Goal: Communication & Community: Answer question/provide support

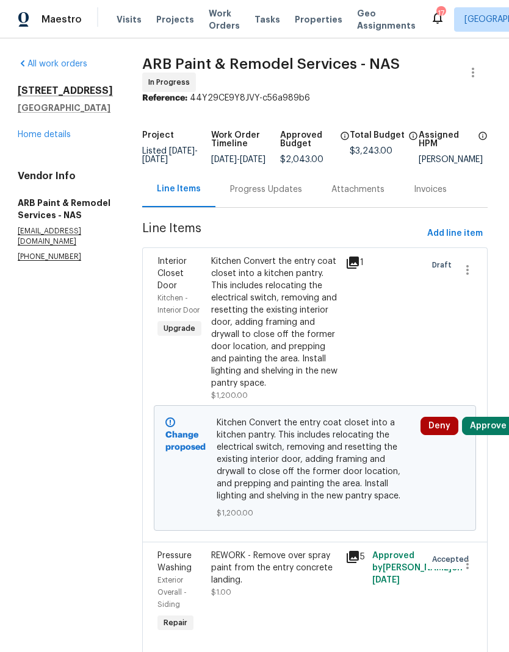
scroll to position [0, 2]
click at [214, 20] on span "Work Orders" at bounding box center [224, 19] width 31 height 24
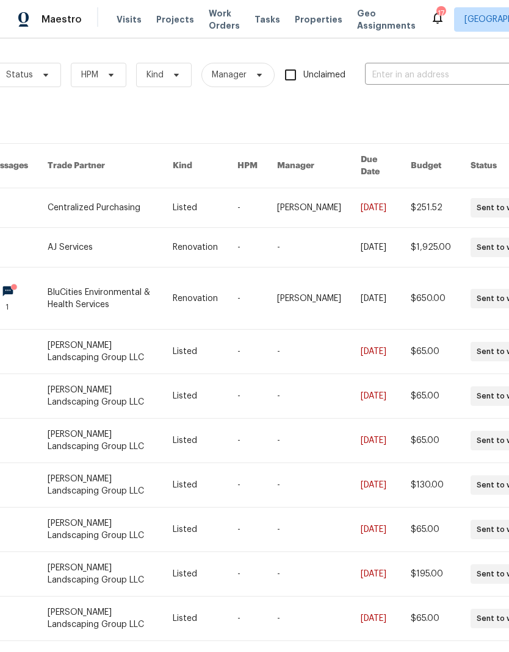
scroll to position [0, 145]
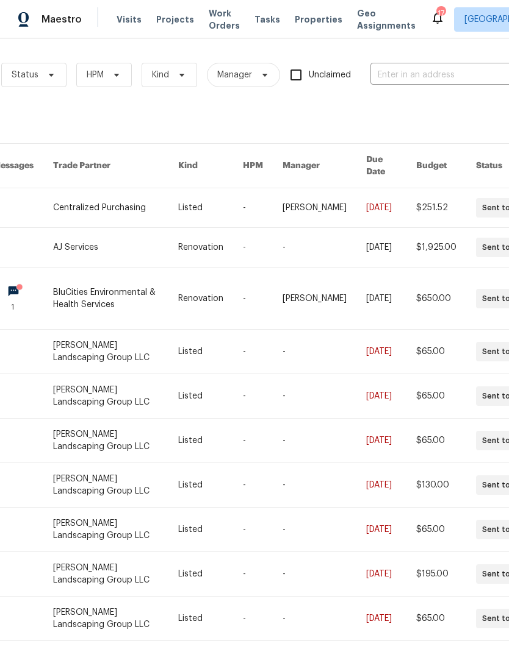
click at [451, 82] on input "text" at bounding box center [431, 75] width 122 height 19
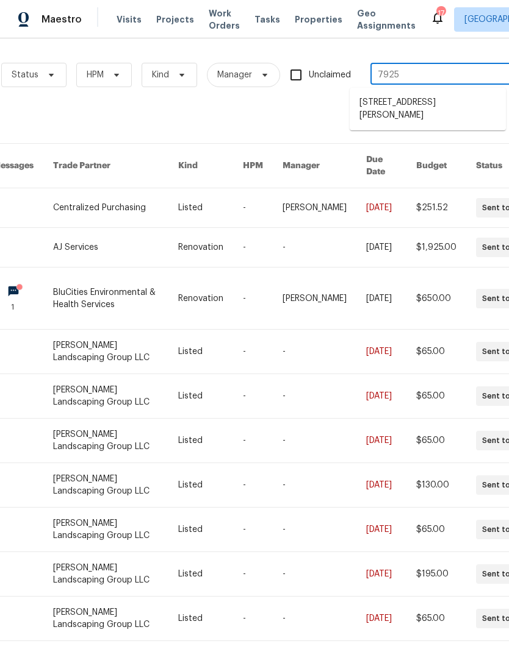
type input "7925 b"
click at [393, 109] on li "[STREET_ADDRESS][PERSON_NAME]" at bounding box center [427, 109] width 156 height 33
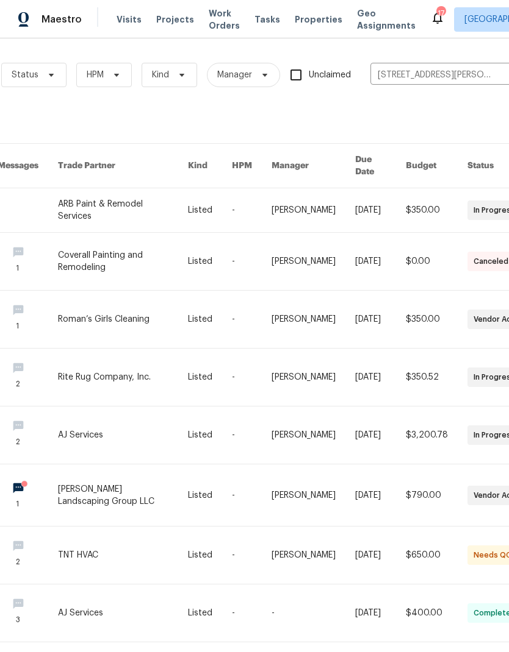
click at [113, 438] on link at bounding box center [123, 435] width 130 height 57
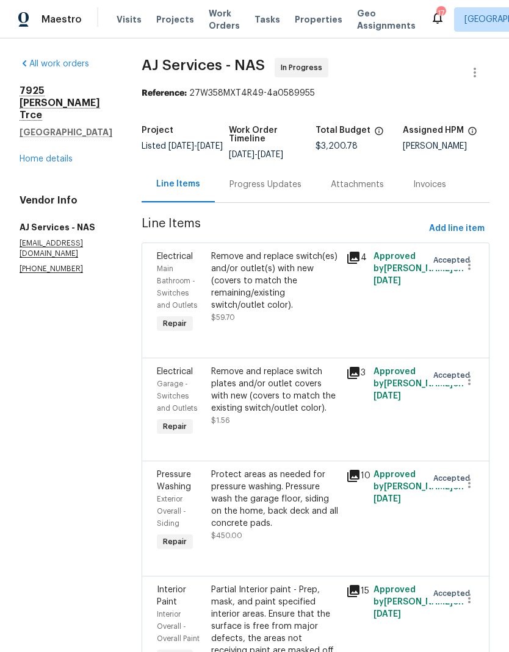
click at [354, 252] on icon at bounding box center [353, 258] width 12 height 12
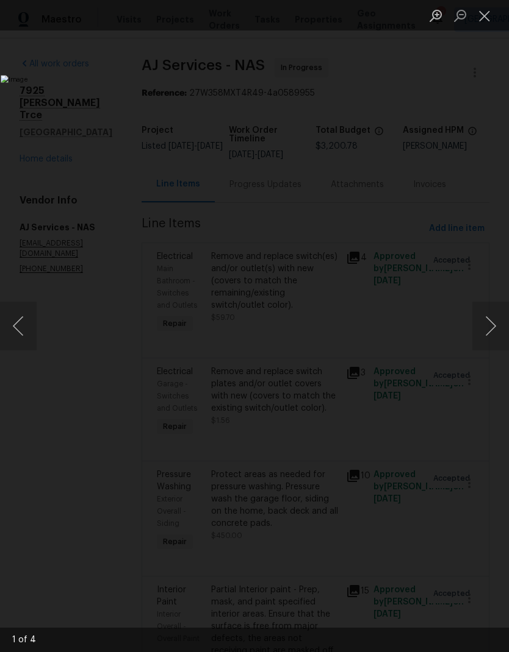
click at [485, 24] on button "Close lightbox" at bounding box center [484, 15] width 24 height 21
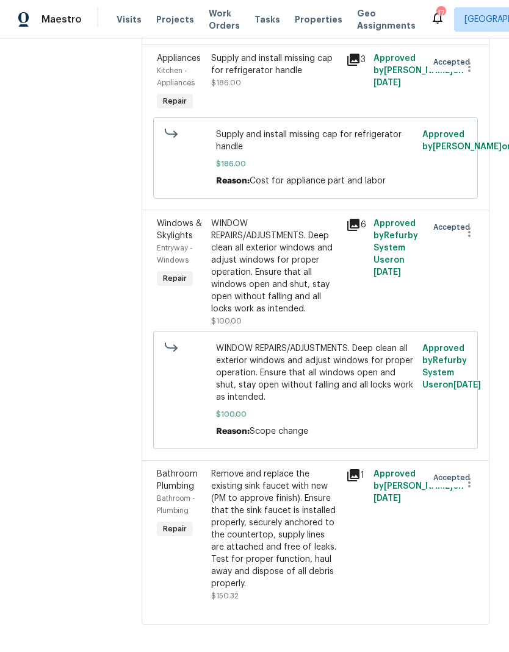
scroll to position [3211, 0]
click at [374, 508] on div "Approved by [PERSON_NAME] on [DATE]" at bounding box center [397, 535] width 54 height 141
click at [358, 484] on icon at bounding box center [353, 476] width 15 height 15
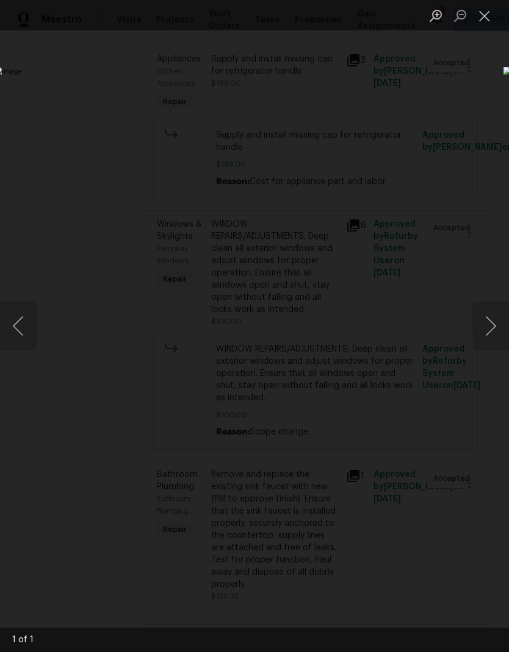
click at [476, 328] on button "Next image" at bounding box center [490, 326] width 37 height 49
click at [480, 329] on button "Next image" at bounding box center [490, 326] width 37 height 49
click at [486, 335] on button "Next image" at bounding box center [490, 326] width 37 height 49
click at [480, 25] on button "Close lightbox" at bounding box center [484, 15] width 24 height 21
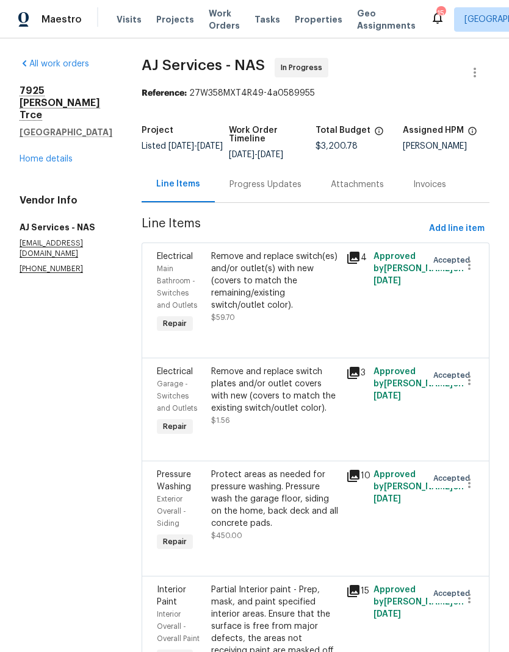
scroll to position [0, 0]
click at [35, 155] on link "Home details" at bounding box center [46, 159] width 53 height 9
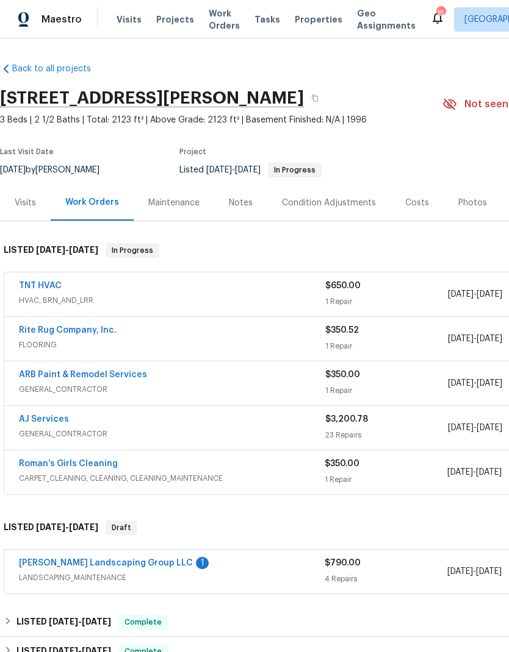
click at [235, 193] on div "Notes" at bounding box center [240, 203] width 53 height 36
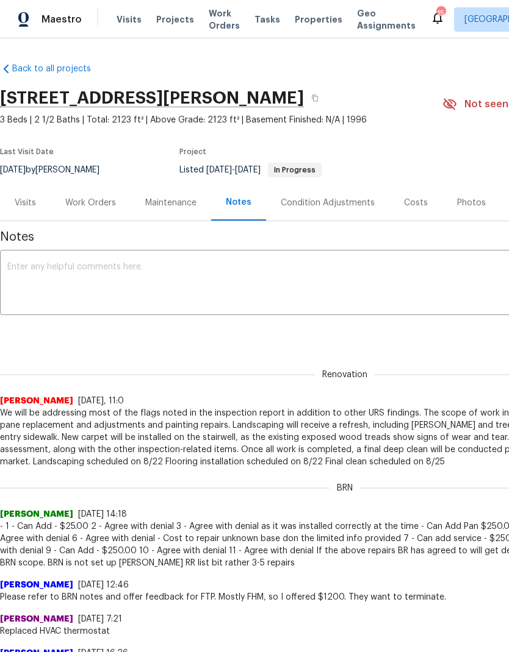
click at [91, 202] on div "Work Orders" at bounding box center [90, 203] width 51 height 12
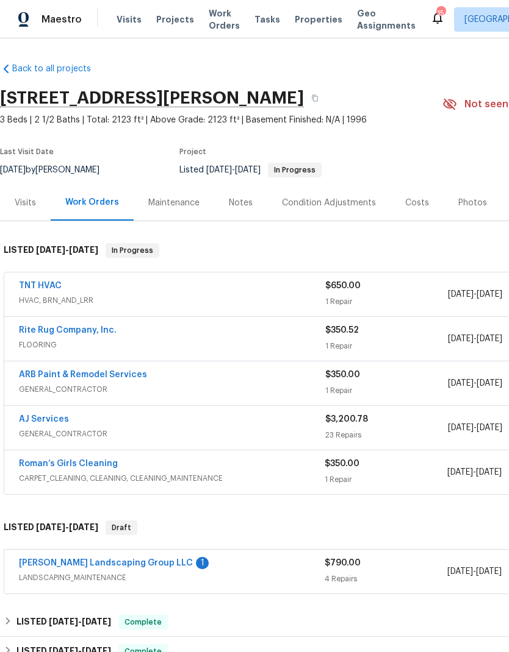
click at [51, 416] on link "AJ Services" at bounding box center [44, 419] width 50 height 9
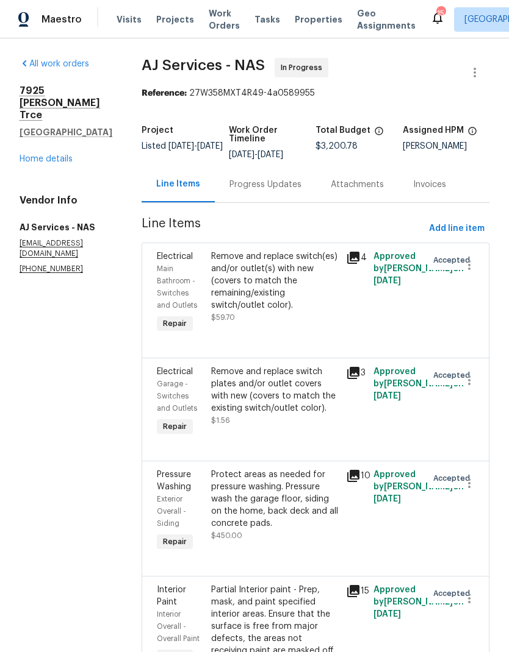
click at [279, 182] on div "Progress Updates" at bounding box center [265, 185] width 72 height 12
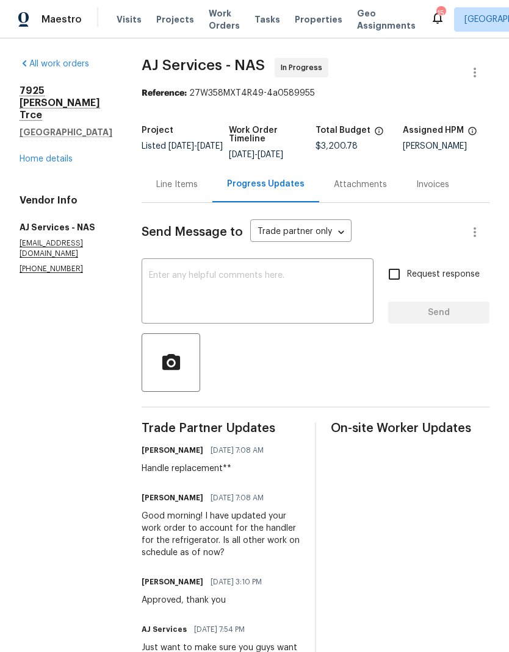
click at [290, 293] on textarea at bounding box center [257, 292] width 217 height 43
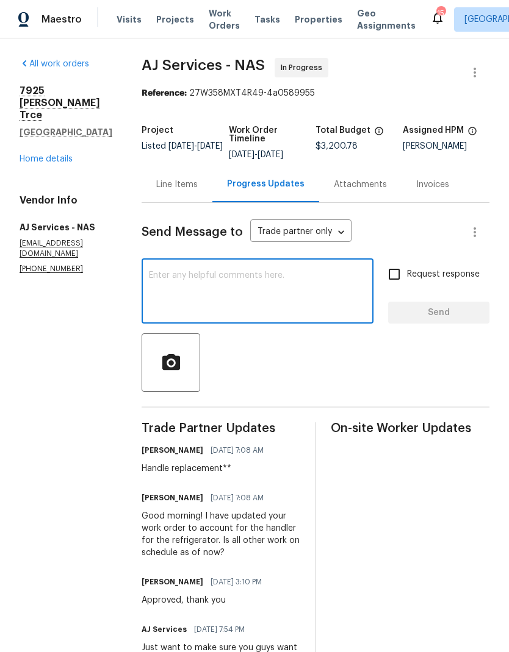
click at [216, 286] on textarea at bounding box center [257, 292] width 217 height 43
paste textarea "[STREET_ADDRESS][PERSON_NAME] Good morning, [PERSON_NAME]. I came by the proper…"
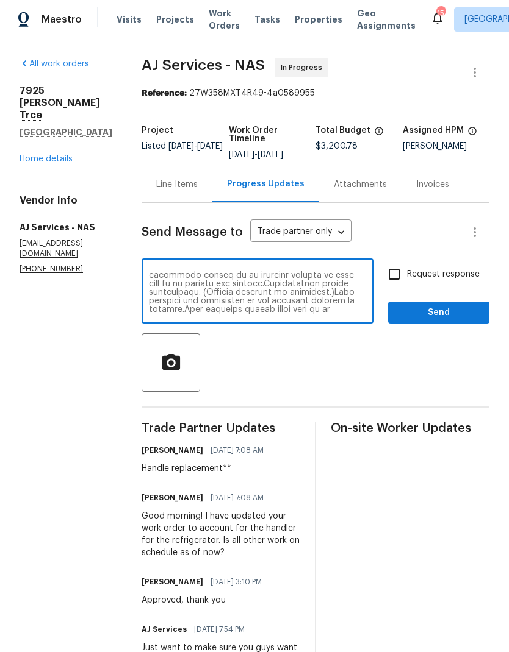
type textarea "[STREET_ADDRESS][PERSON_NAME] Good morning, [PERSON_NAME]. I came by the proper…"
click at [434, 317] on span "Send" at bounding box center [439, 313] width 82 height 15
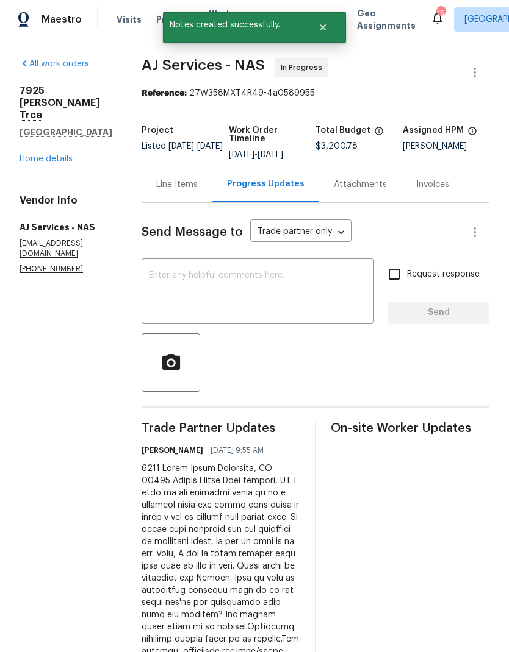
scroll to position [0, 0]
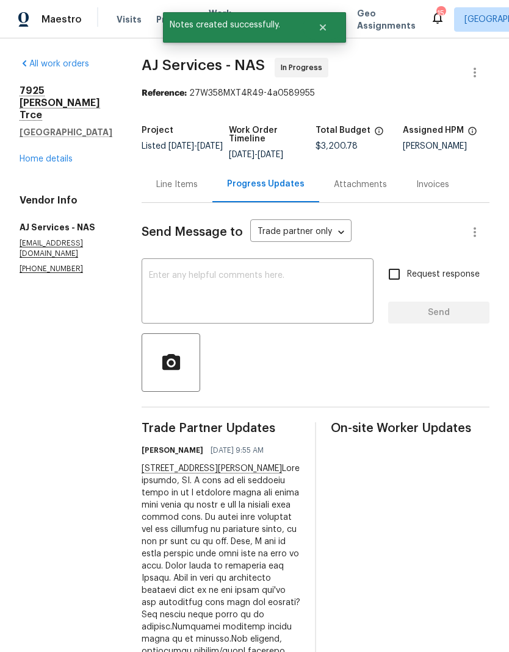
click at [46, 155] on link "Home details" at bounding box center [46, 159] width 53 height 9
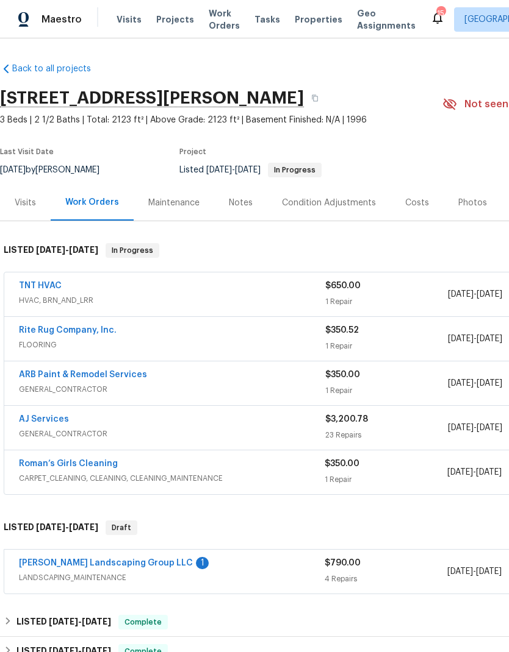
click at [99, 371] on link "ARB Paint & Remodel Services" at bounding box center [83, 375] width 128 height 9
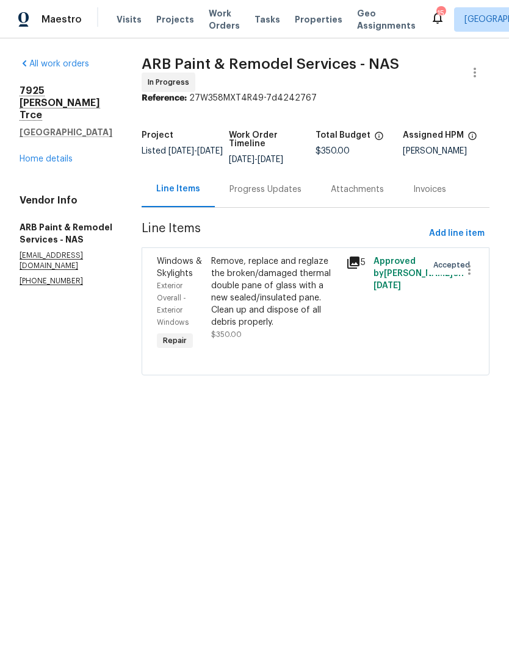
click at [258, 186] on div "Progress Updates" at bounding box center [265, 190] width 72 height 12
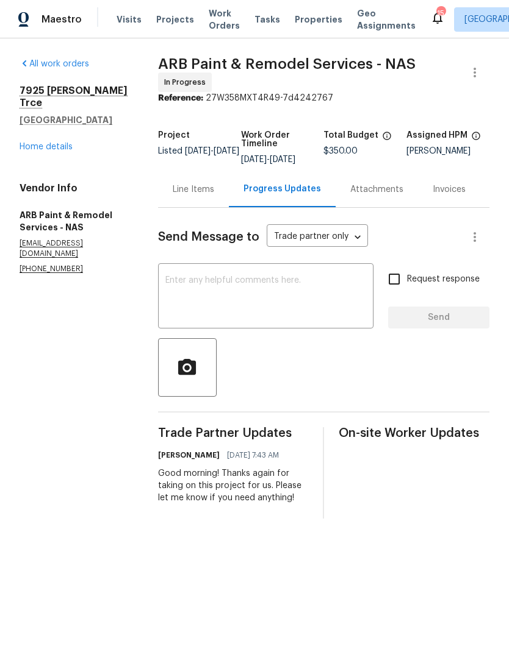
click at [265, 307] on textarea at bounding box center [265, 297] width 201 height 43
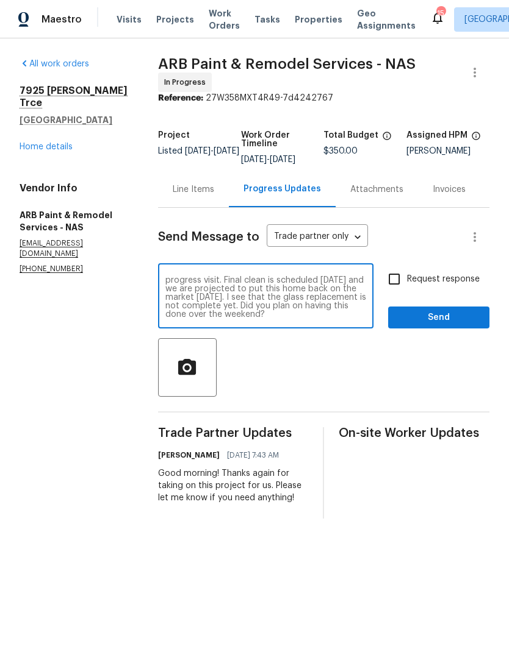
type textarea "Good morning. I am at the property [DATE] for a progress visit. Final clean is …"
click at [404, 283] on input "Request response" at bounding box center [394, 279] width 26 height 26
checkbox input "true"
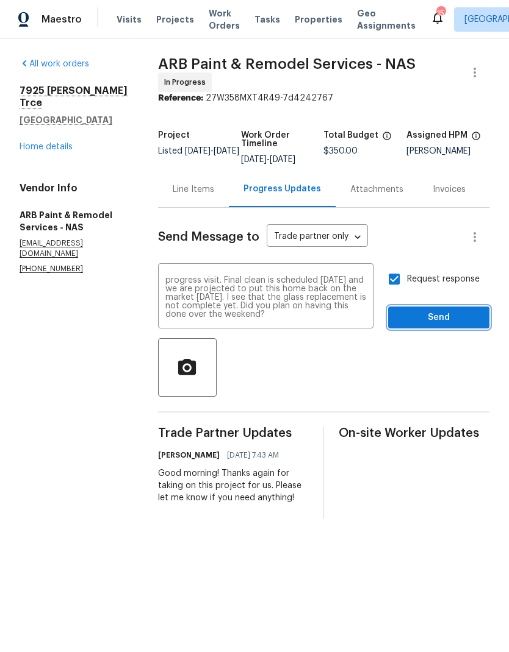
click at [425, 321] on span "Send" at bounding box center [439, 317] width 82 height 15
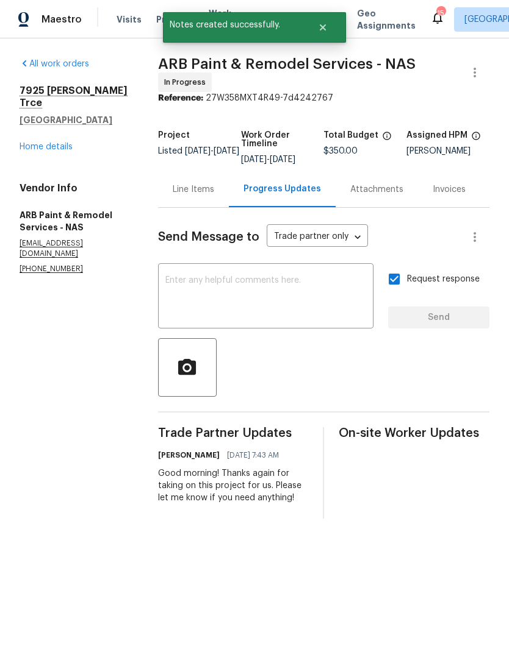
scroll to position [0, 0]
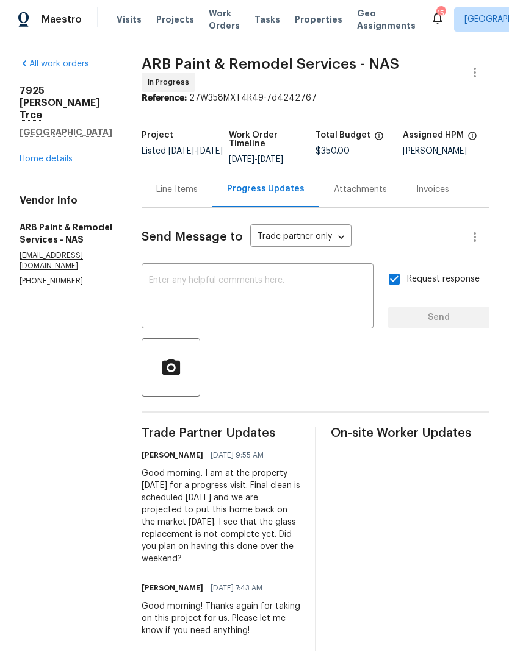
click at [40, 155] on link "Home details" at bounding box center [46, 159] width 53 height 9
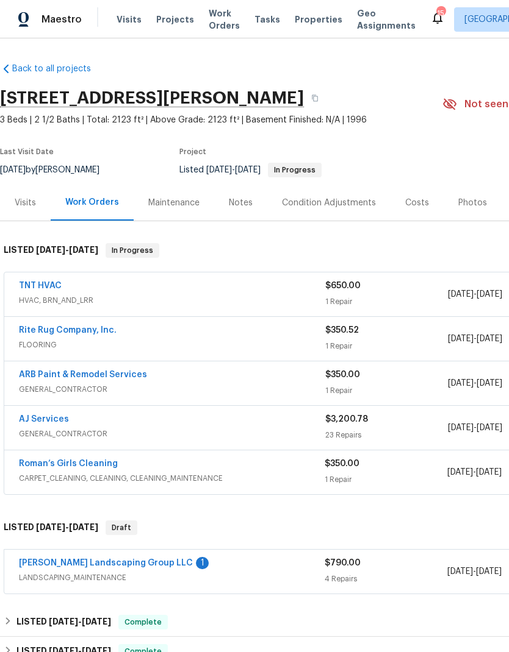
click at [95, 332] on link "Rite Rug Company, Inc." at bounding box center [68, 330] width 98 height 9
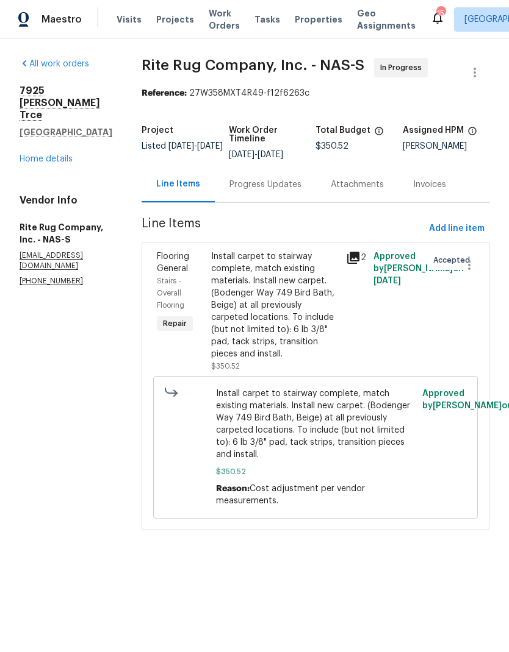
click at [287, 191] on div "Progress Updates" at bounding box center [265, 185] width 72 height 12
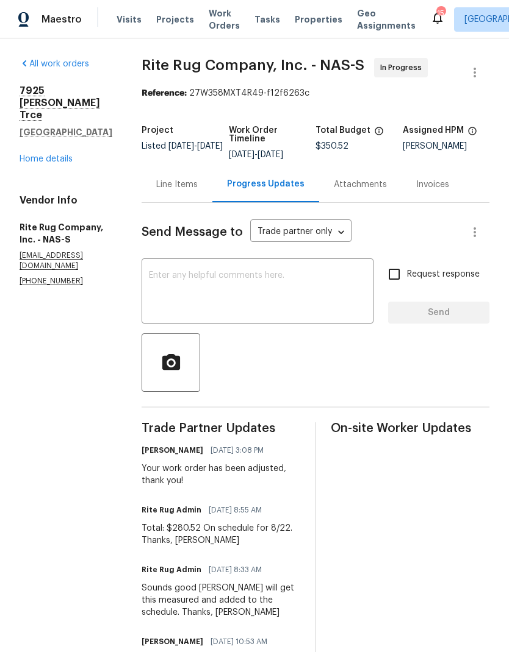
click at [330, 294] on textarea at bounding box center [257, 292] width 217 height 43
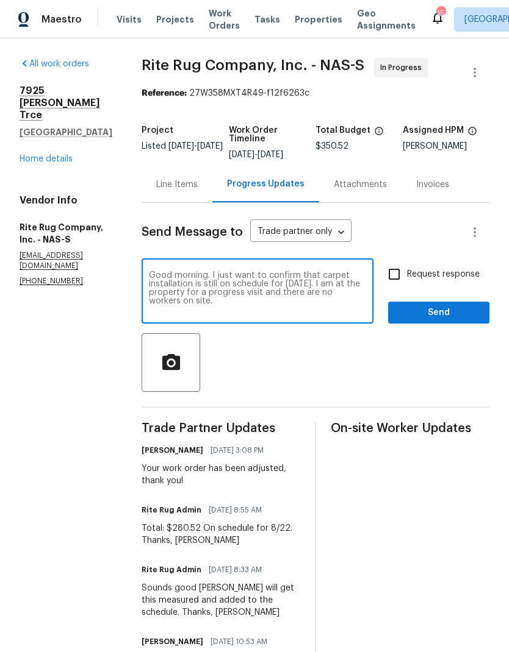
type textarea "Good morning. I just want to confirm that carpet installation is still on sched…"
click at [406, 282] on input "Request response" at bounding box center [394, 275] width 26 height 26
checkbox input "true"
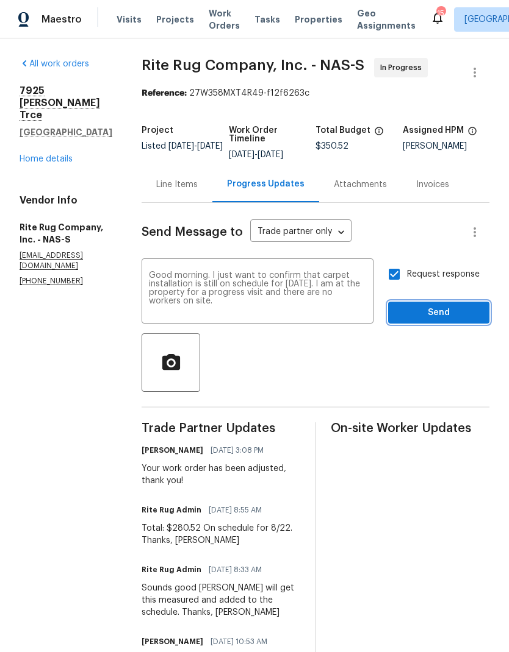
click at [424, 312] on button "Send" at bounding box center [438, 313] width 101 height 23
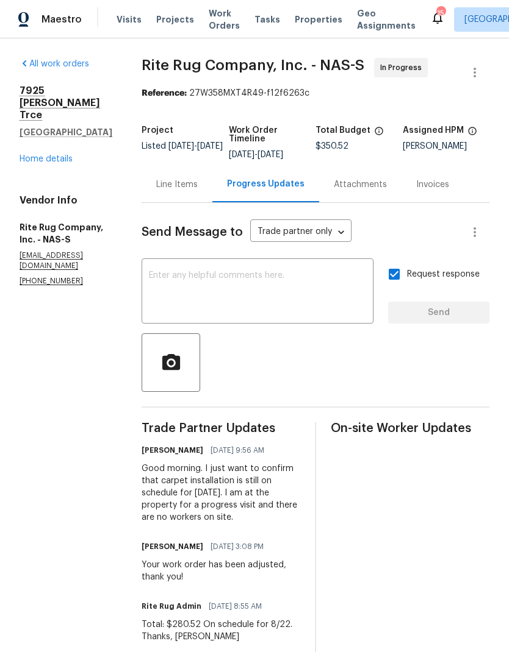
click at [48, 155] on link "Home details" at bounding box center [46, 159] width 53 height 9
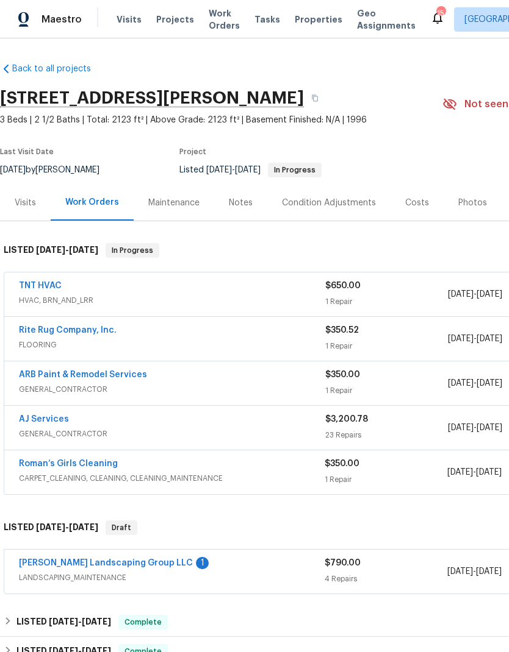
click at [243, 205] on div "Notes" at bounding box center [241, 203] width 24 height 12
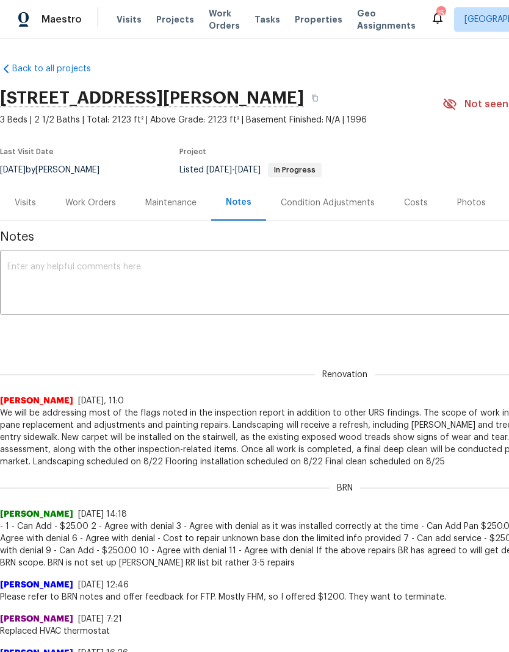
click at [81, 289] on textarea at bounding box center [344, 284] width 674 height 43
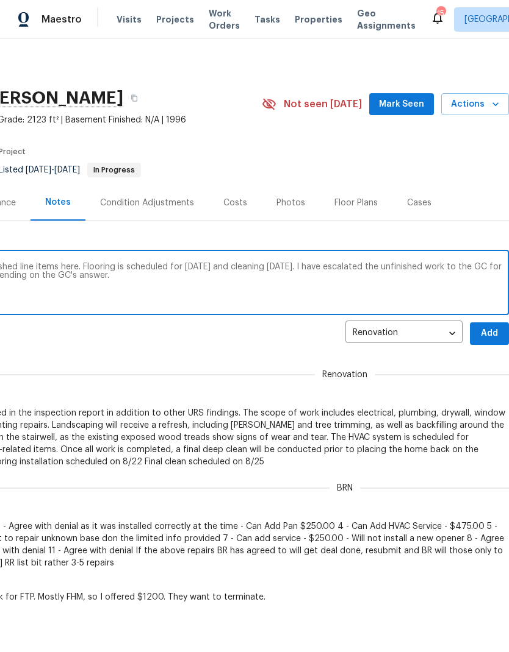
scroll to position [0, 181]
type textarea "Progress visit. There are still multiple unfinished line items here. Flooring i…"
click at [490, 329] on span "Add" at bounding box center [489, 333] width 20 height 15
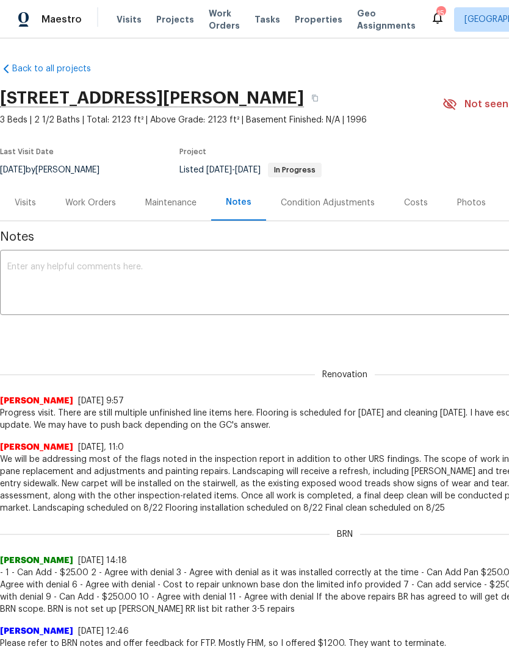
scroll to position [0, 0]
click at [134, 24] on span "Visits" at bounding box center [128, 19] width 25 height 12
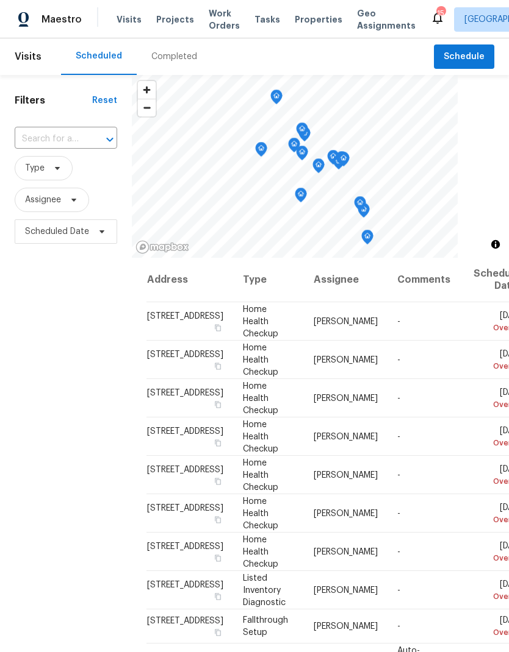
click at [65, 130] on input "text" at bounding box center [49, 139] width 68 height 19
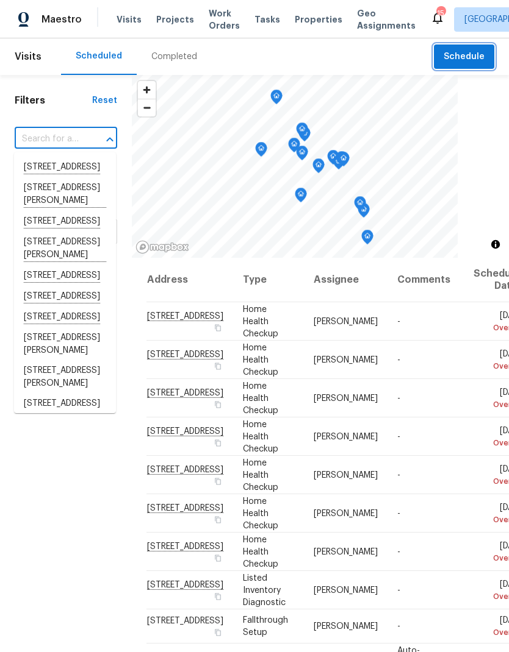
click at [467, 60] on span "Schedule" at bounding box center [463, 56] width 41 height 15
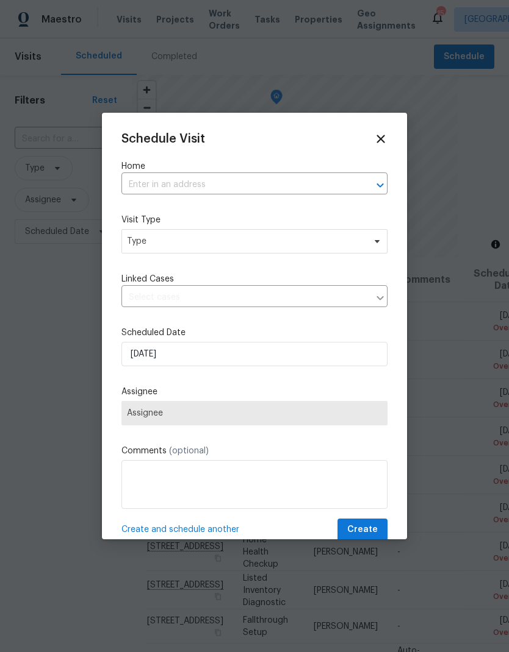
click at [165, 181] on input "text" at bounding box center [237, 185] width 232 height 19
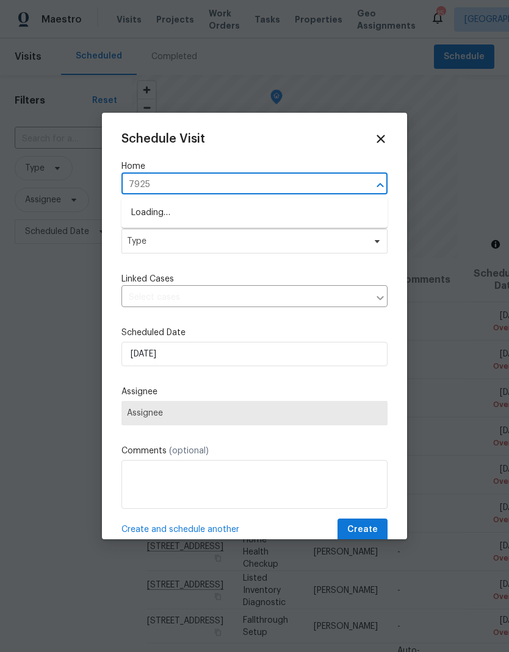
type input "7925"
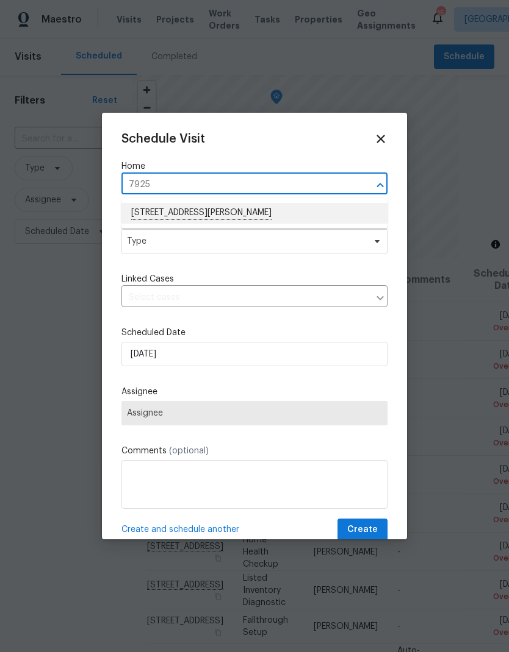
click at [175, 213] on li "[STREET_ADDRESS][PERSON_NAME]" at bounding box center [254, 213] width 266 height 21
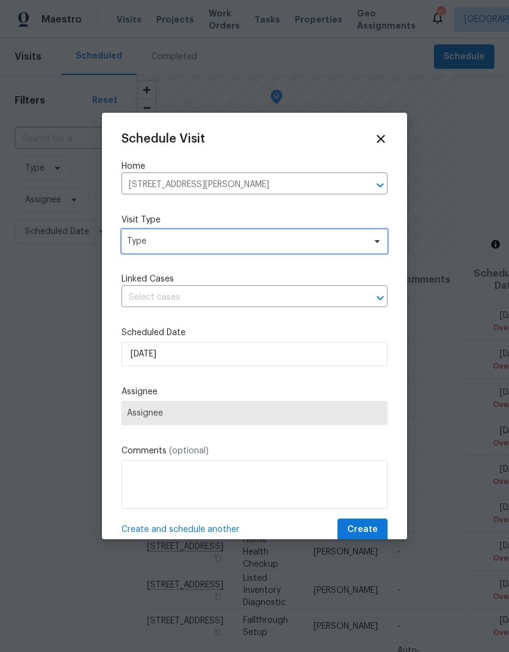
click at [139, 253] on span "Type" at bounding box center [254, 241] width 266 height 24
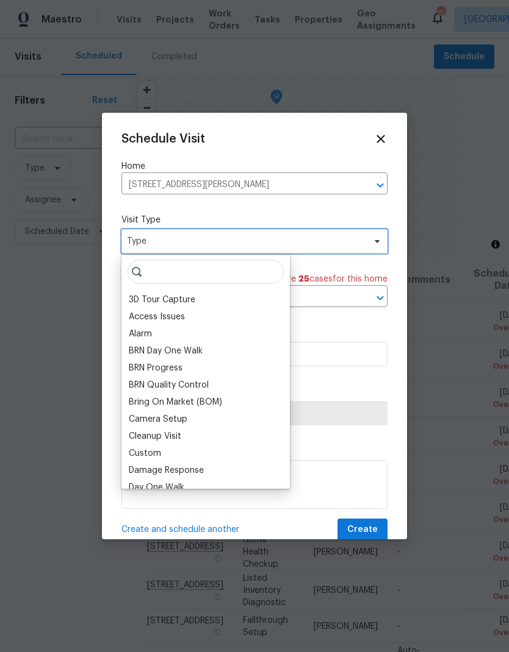
click at [140, 244] on span "Type" at bounding box center [245, 241] width 237 height 12
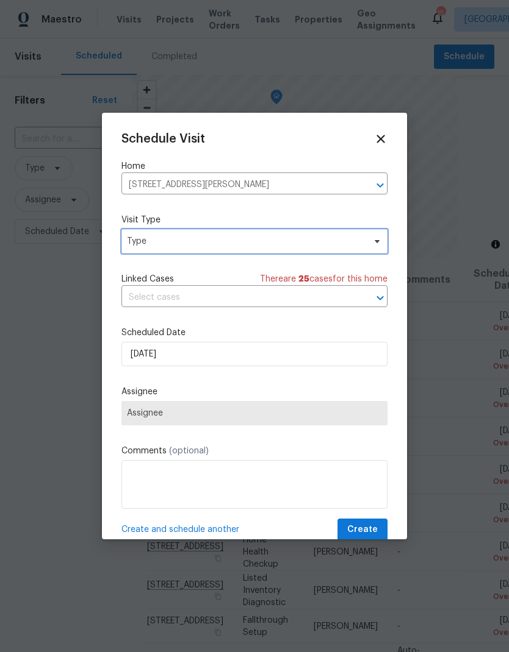
click at [139, 235] on span "Type" at bounding box center [254, 241] width 266 height 24
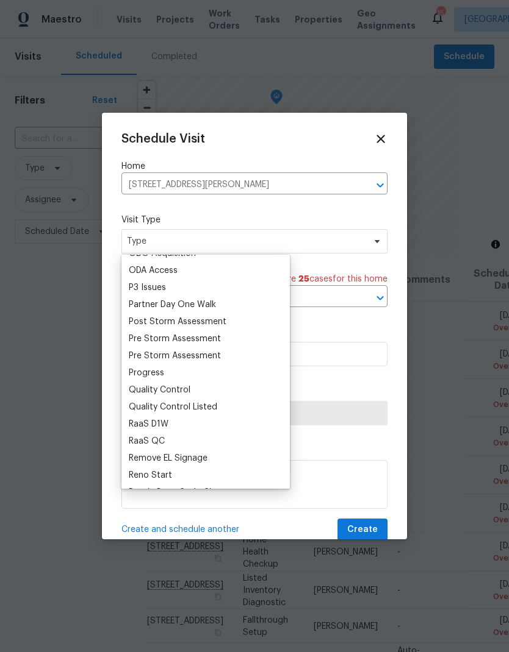
scroll to position [715, 0]
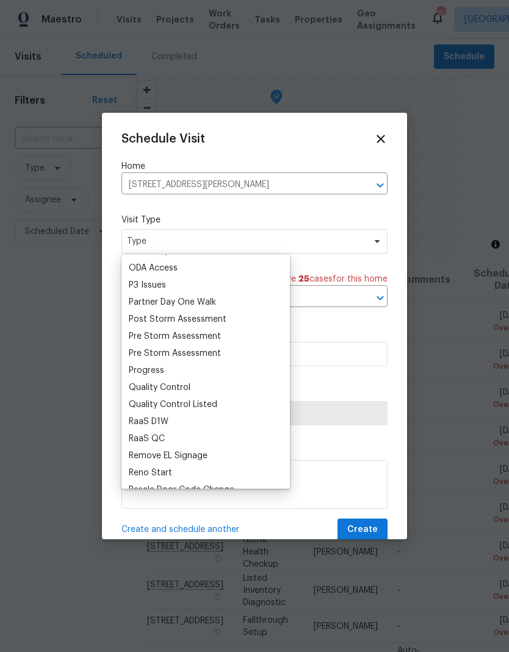
click at [144, 368] on div "Progress" at bounding box center [146, 371] width 35 height 12
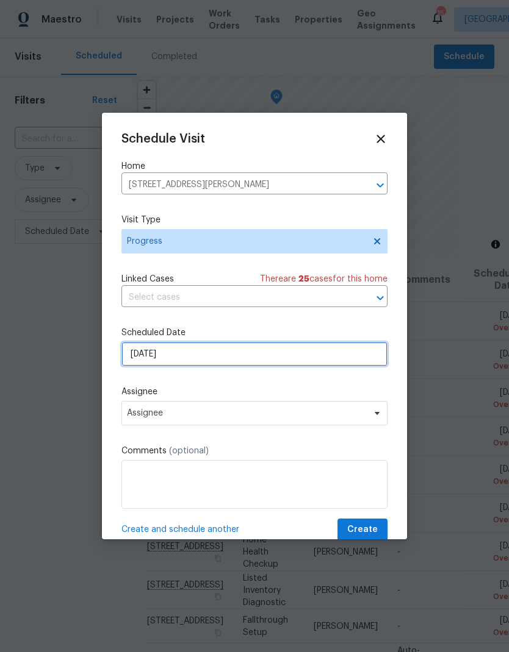
click at [137, 354] on input "[DATE]" at bounding box center [254, 354] width 266 height 24
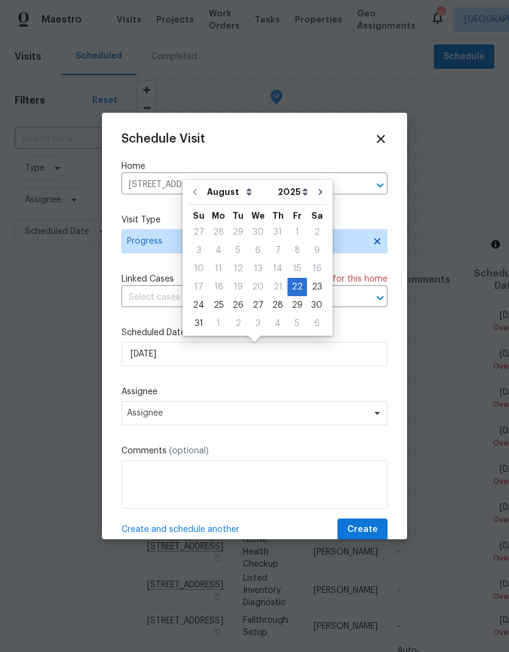
click at [140, 381] on div "Schedule Visit Home [STREET_ADDRESS][PERSON_NAME] ​ Visit Type Progress Linked …" at bounding box center [254, 336] width 266 height 409
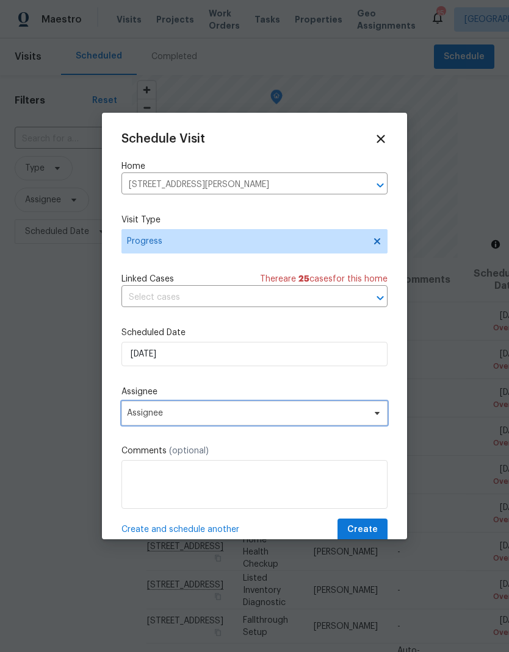
click at [135, 408] on span "Assignee" at bounding box center [254, 413] width 266 height 24
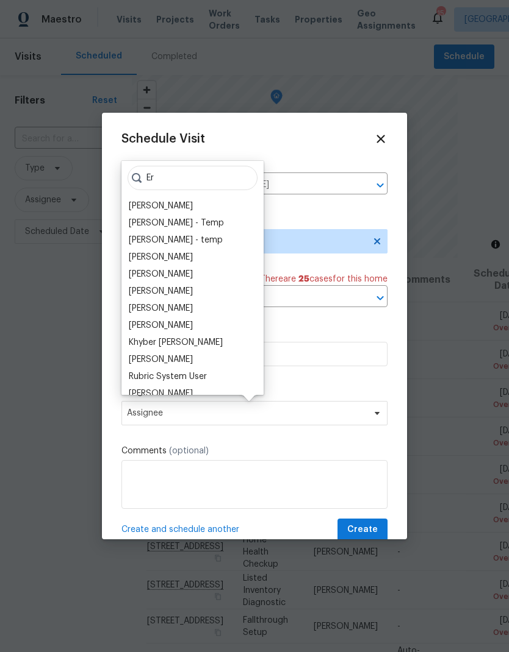
type input "Er"
click at [137, 357] on div "[PERSON_NAME]" at bounding box center [161, 360] width 64 height 12
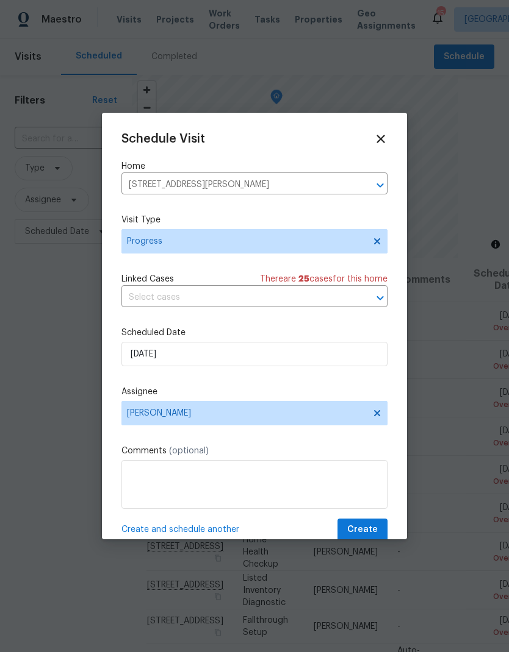
click at [353, 528] on span "Create" at bounding box center [362, 530] width 30 height 15
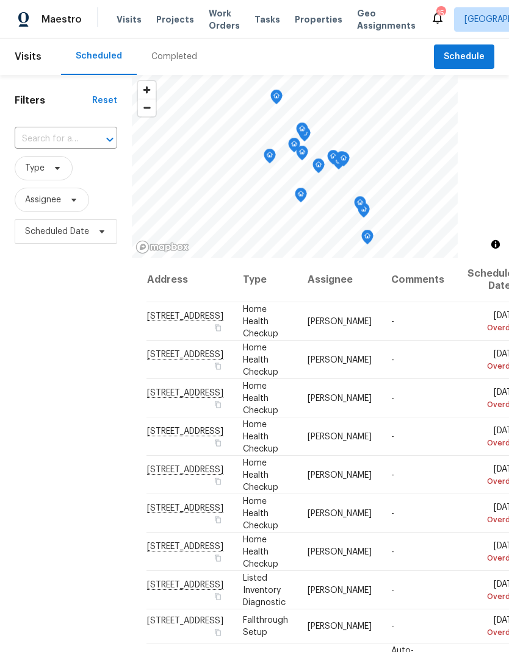
click at [209, 24] on span "Work Orders" at bounding box center [224, 19] width 31 height 24
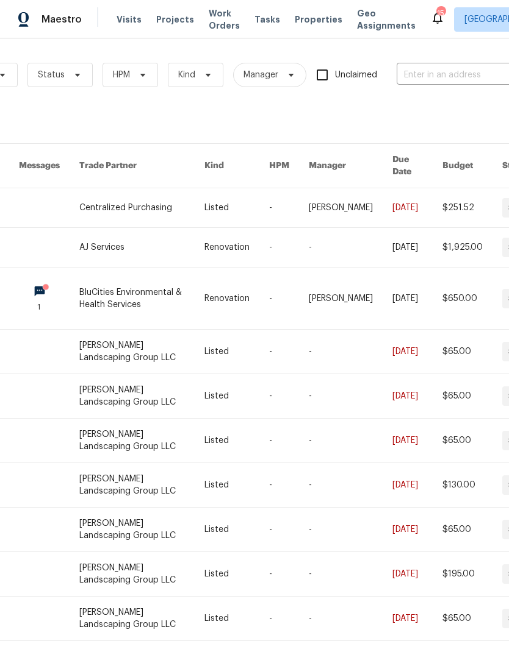
scroll to position [0, 193]
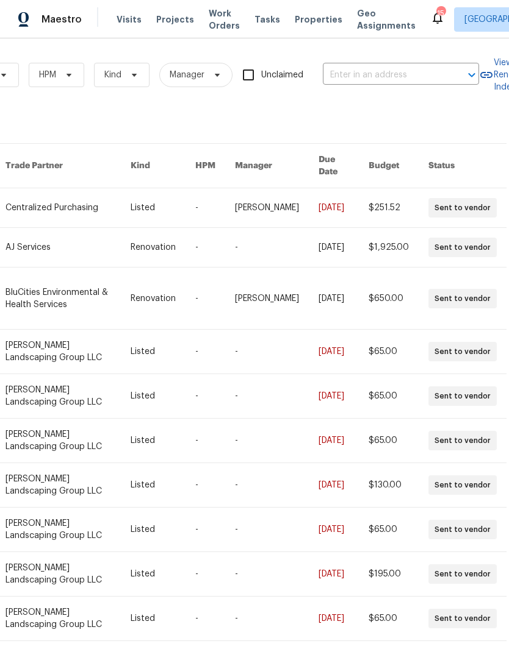
click at [373, 66] on input "text" at bounding box center [384, 75] width 122 height 19
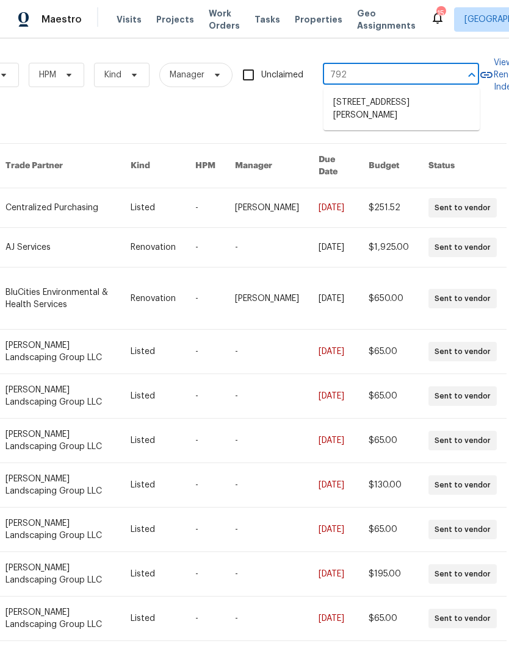
type input "7925"
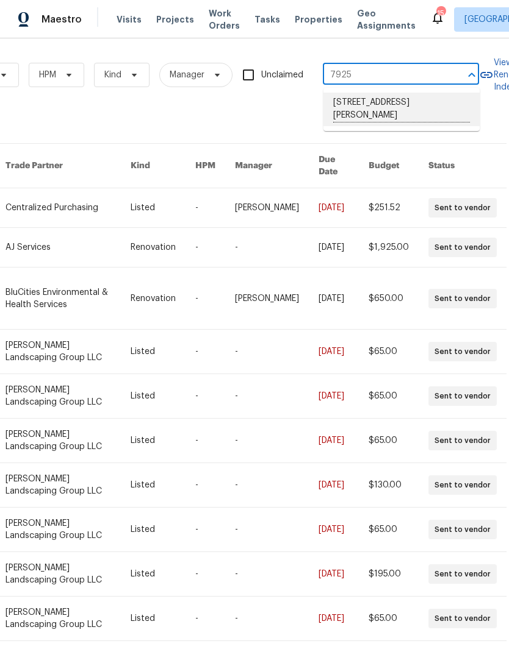
click at [421, 111] on li "[STREET_ADDRESS][PERSON_NAME]" at bounding box center [401, 110] width 156 height 34
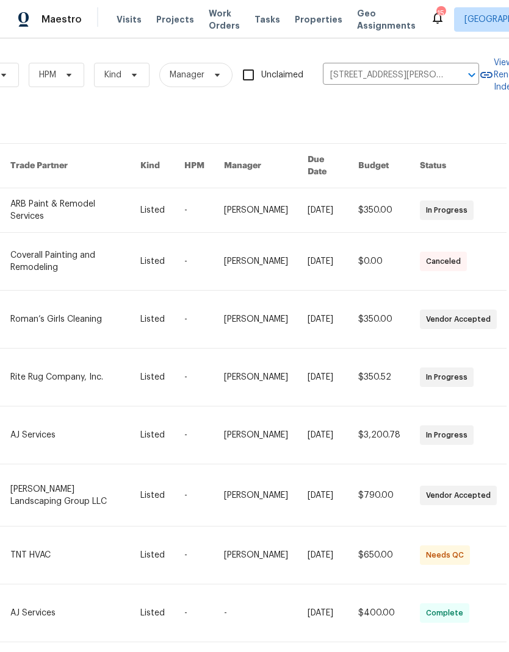
click at [62, 479] on link at bounding box center [75, 496] width 130 height 62
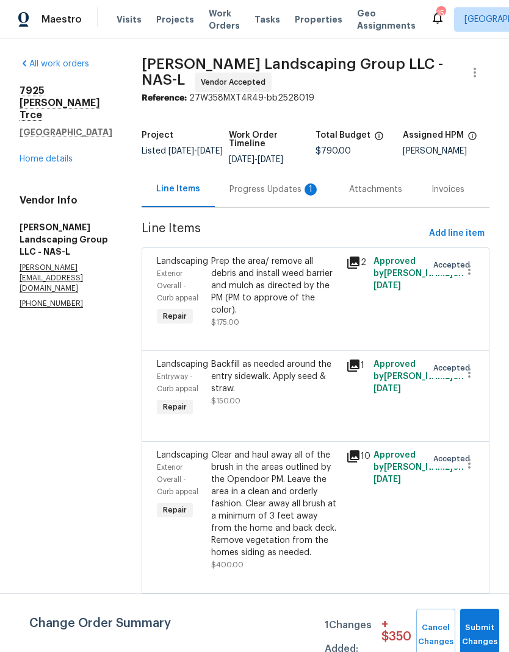
click at [272, 192] on div "Progress Updates 1" at bounding box center [274, 190] width 90 height 12
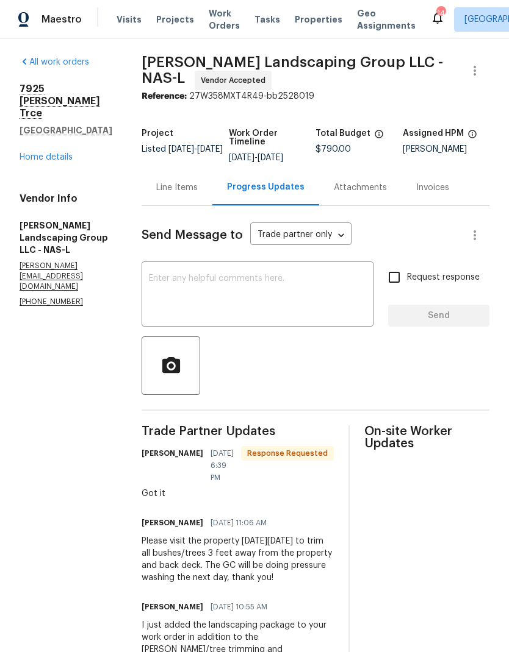
scroll to position [3, 0]
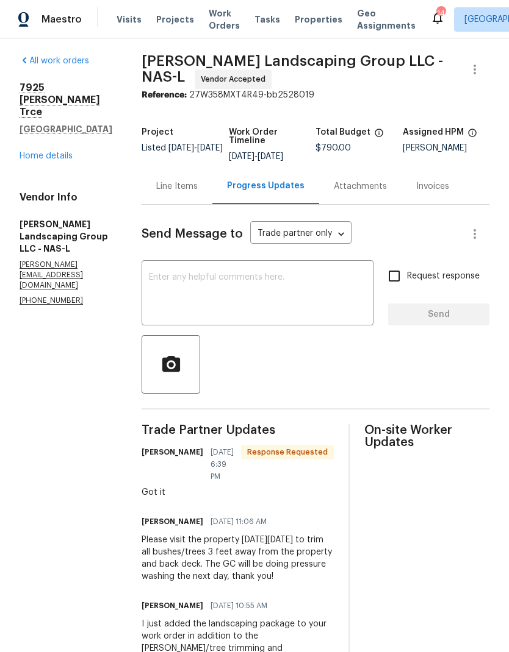
click at [45, 142] on div "All work orders [STREET_ADDRESS][PERSON_NAME] Home details Vendor Info [PERSON_…" at bounding box center [66, 181] width 93 height 252
click at [43, 152] on link "Home details" at bounding box center [46, 156] width 53 height 9
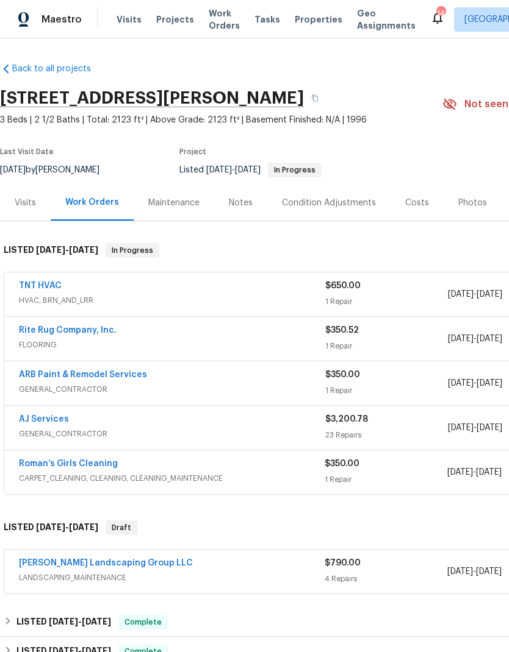
click at [52, 462] on link "Roman’s Girls Cleaning" at bounding box center [68, 464] width 99 height 9
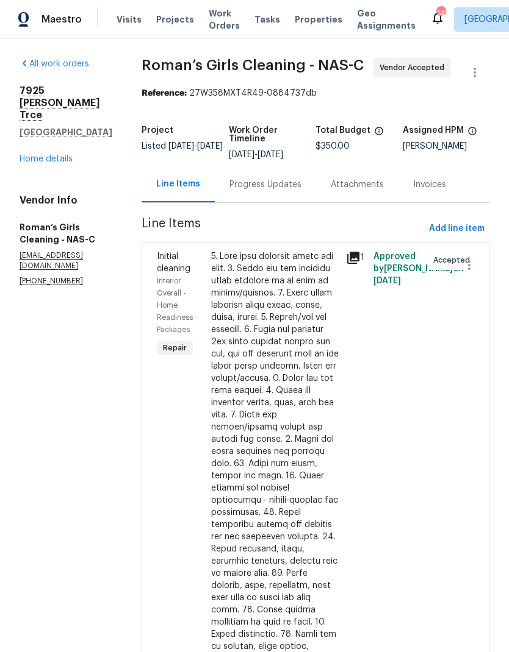
click at [281, 191] on div "Progress Updates" at bounding box center [265, 185] width 72 height 12
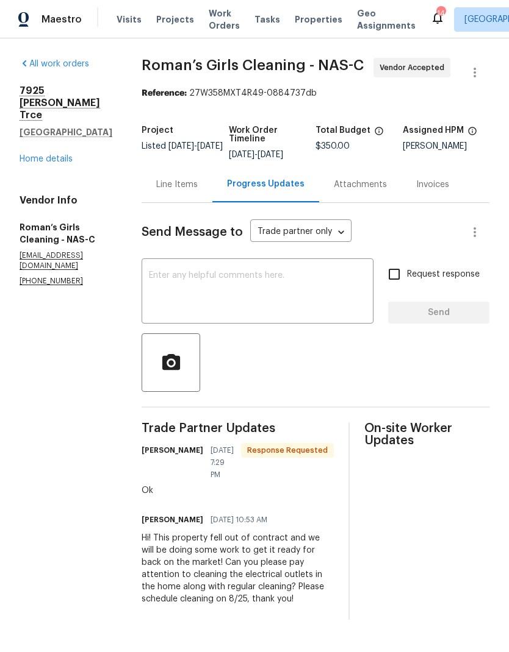
click at [207, 295] on textarea at bounding box center [257, 292] width 217 height 43
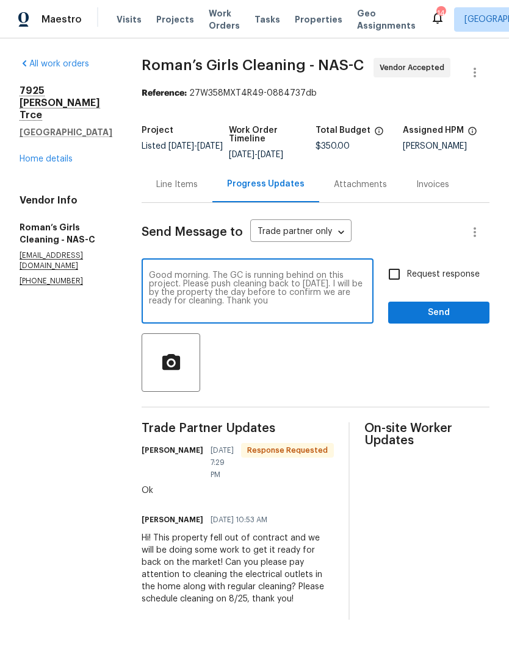
type textarea "Good morning. The GC is running behind on this project. Please push cleaning ba…"
click at [402, 287] on input "Request response" at bounding box center [394, 275] width 26 height 26
checkbox input "true"
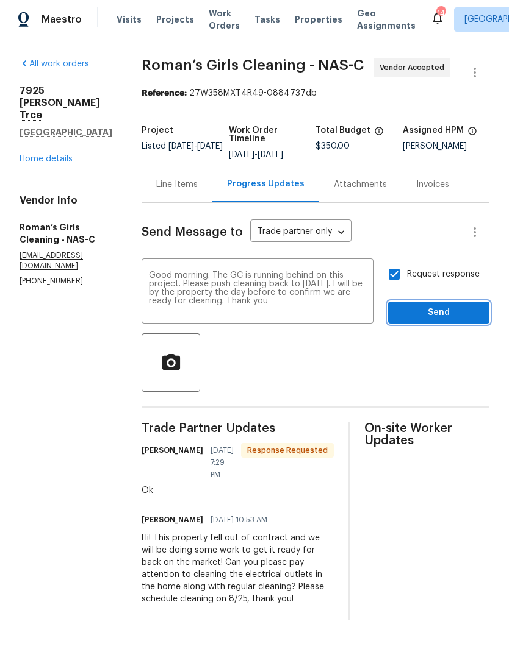
click at [429, 321] on span "Send" at bounding box center [439, 313] width 82 height 15
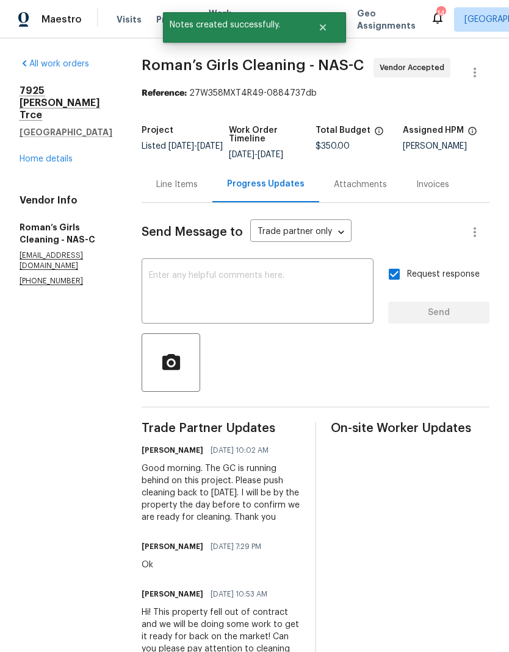
click at [34, 127] on div "[STREET_ADDRESS][PERSON_NAME] Home details" at bounding box center [66, 125] width 93 height 80
click at [41, 155] on link "Home details" at bounding box center [46, 159] width 53 height 9
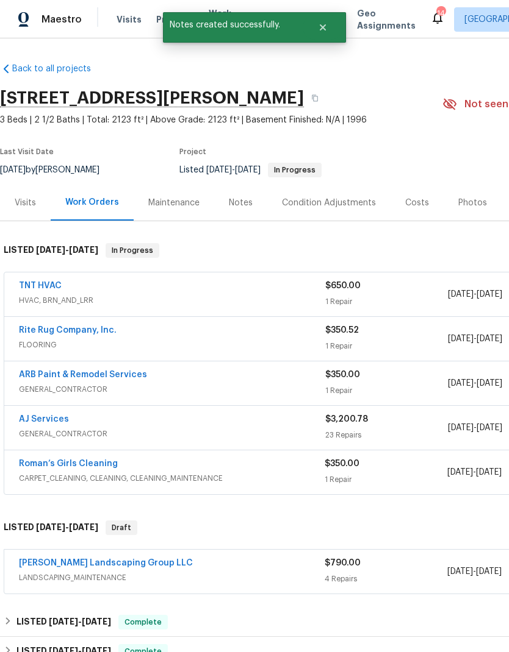
click at [231, 209] on div "Notes" at bounding box center [241, 203] width 24 height 12
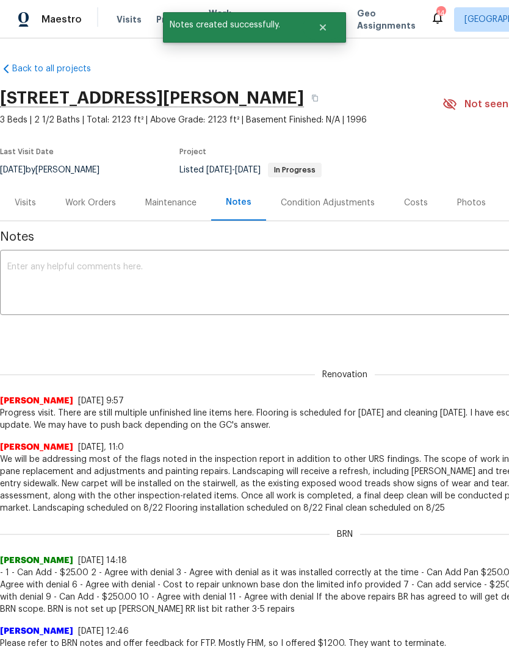
click at [58, 276] on textarea at bounding box center [344, 284] width 674 height 43
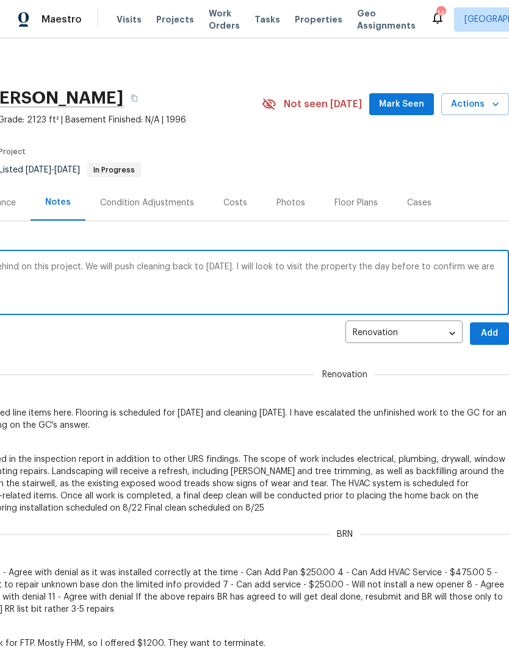
scroll to position [0, 181]
type textarea "The GC confirmed that they are running behind on this project. We will push cle…"
click at [494, 335] on span "Add" at bounding box center [489, 333] width 20 height 15
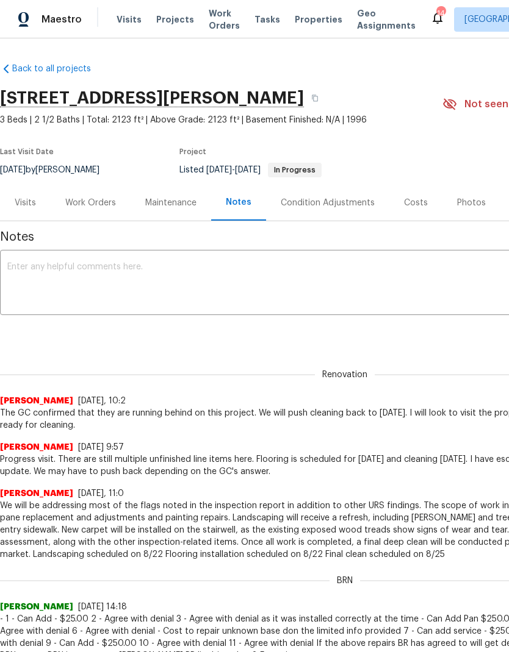
scroll to position [0, 0]
click at [82, 198] on div "Work Orders" at bounding box center [90, 203] width 51 height 12
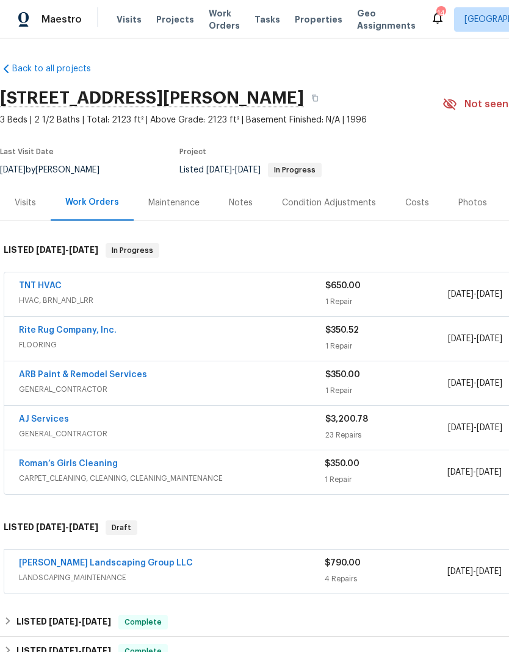
click at [157, 430] on span "GENERAL_CONTRACTOR" at bounding box center [172, 434] width 306 height 12
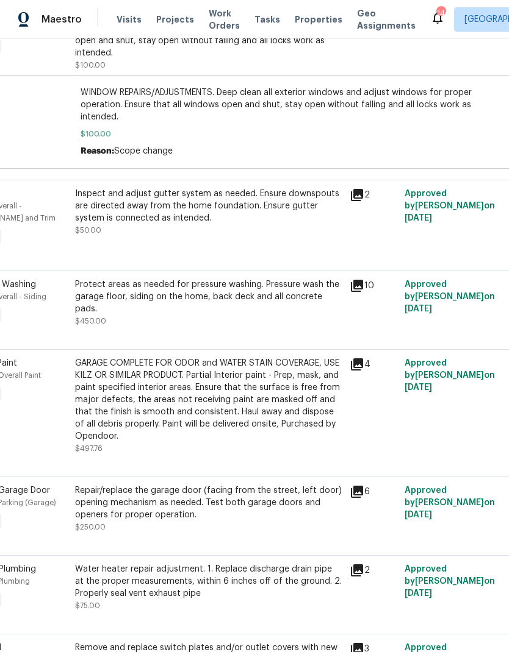
scroll to position [731, 63]
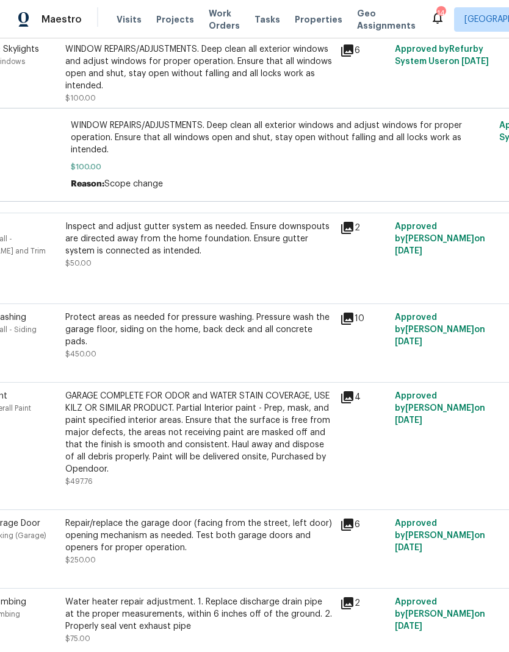
click at [347, 318] on icon at bounding box center [347, 319] width 12 height 12
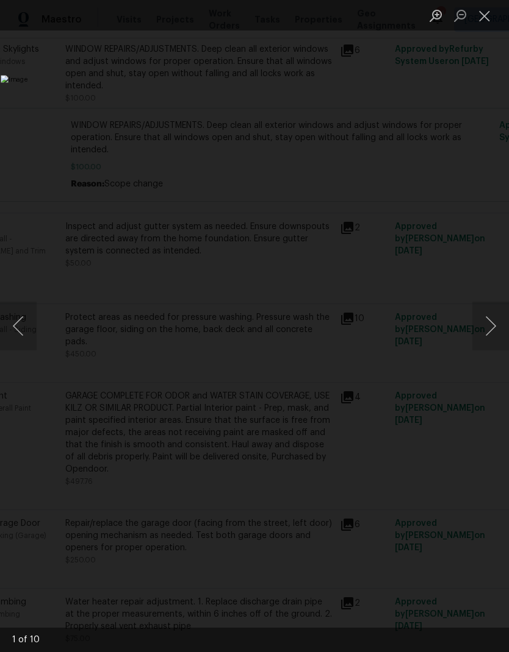
click at [496, 7] on button "Close lightbox" at bounding box center [484, 15] width 24 height 21
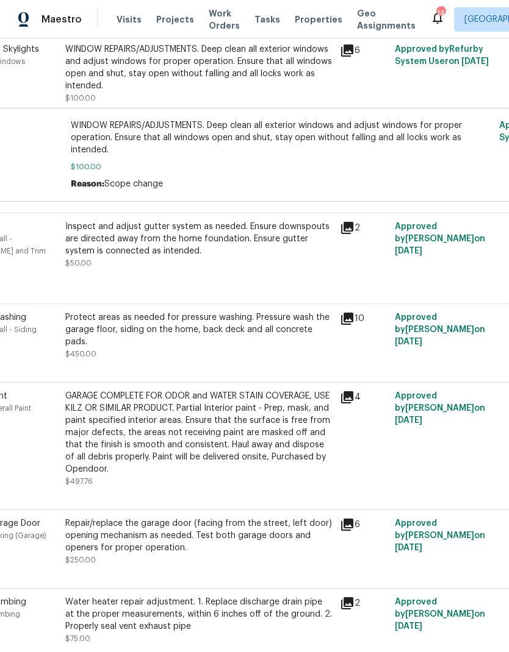
click at [181, 455] on div "GARAGE COMPLETE FOR ODOR and WATER STAIN COVERAGE, USE KILZ OR SIMILAR PRODUCT.…" at bounding box center [198, 432] width 267 height 85
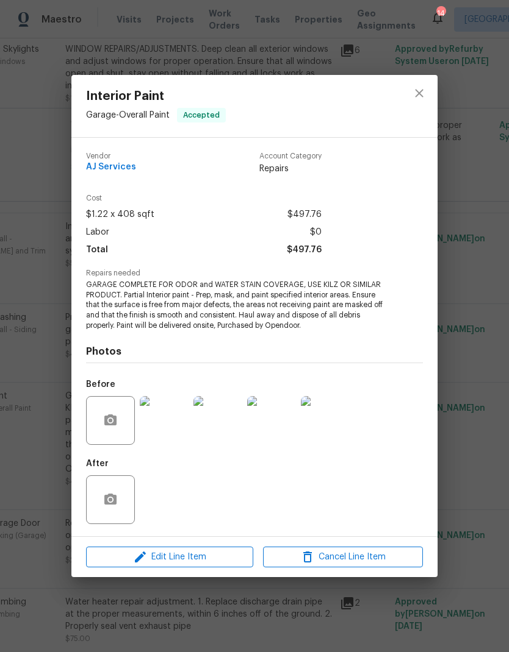
click at [163, 415] on img at bounding box center [164, 420] width 49 height 49
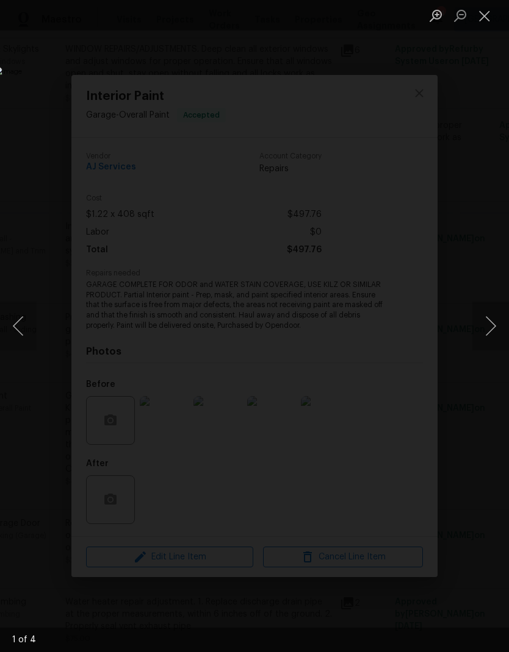
click at [484, 339] on button "Next image" at bounding box center [490, 326] width 37 height 49
click at [488, 331] on button "Next image" at bounding box center [490, 326] width 37 height 49
click at [488, 15] on button "Close lightbox" at bounding box center [484, 15] width 24 height 21
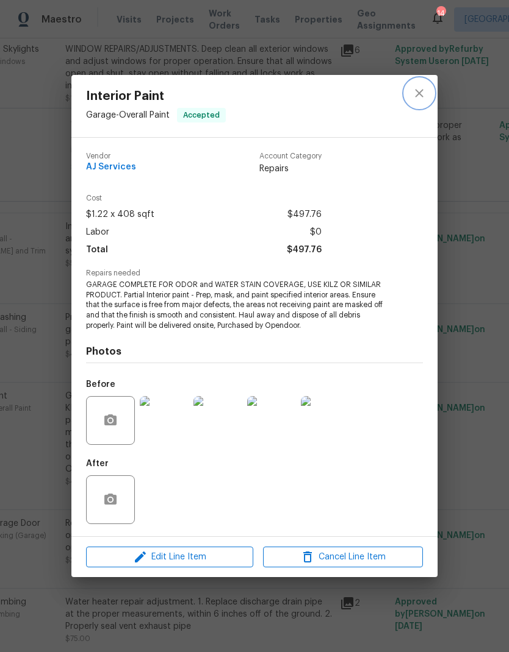
click at [422, 91] on icon "close" at bounding box center [419, 93] width 15 height 15
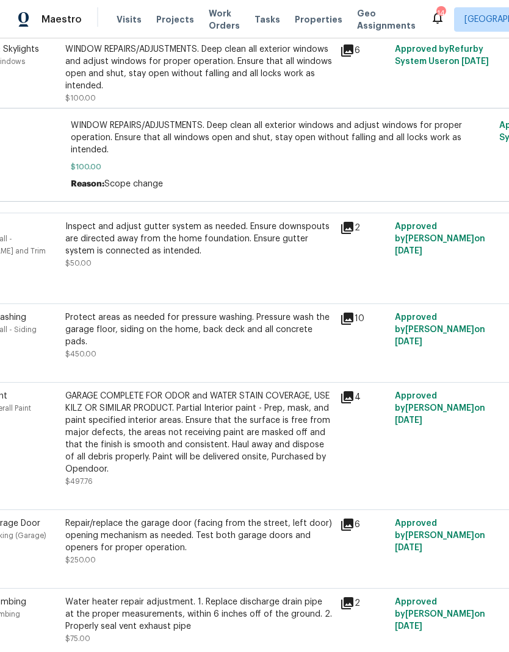
click at [268, 344] on div "Protect areas as needed for pressure washing. Pressure wash the garage floor, s…" at bounding box center [198, 336] width 267 height 49
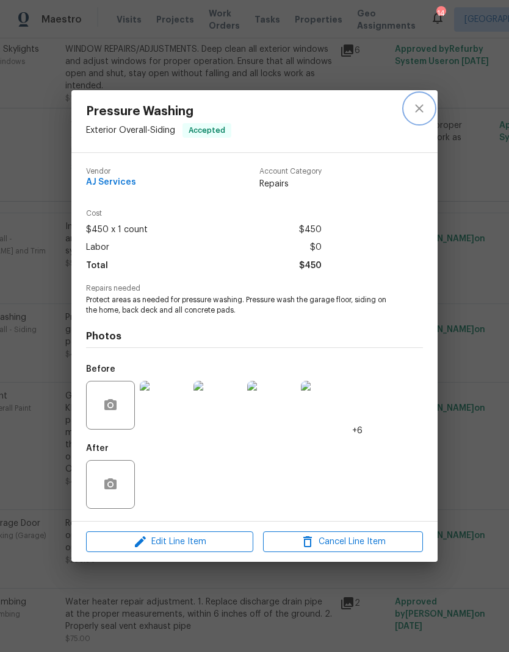
click at [418, 121] on button "close" at bounding box center [418, 108] width 29 height 29
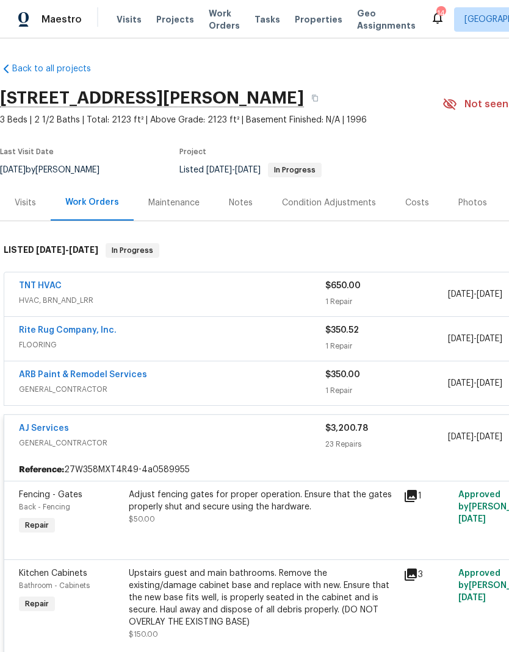
scroll to position [0, 0]
click at [227, 397] on div "ARB Paint & Remodel Services GENERAL_CONTRACTOR" at bounding box center [172, 383] width 306 height 29
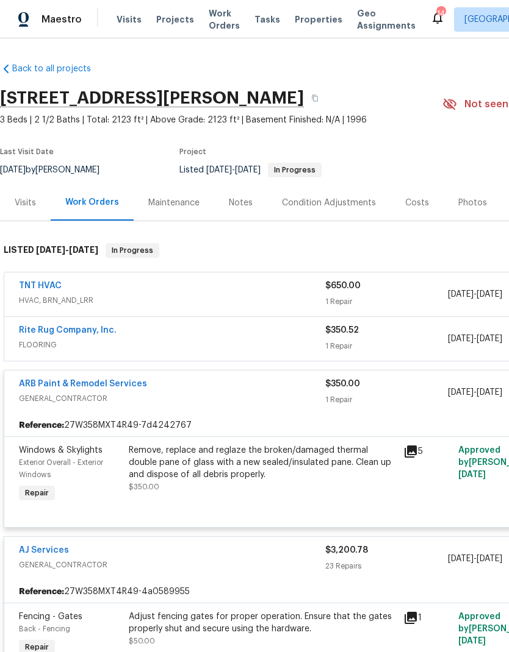
click at [200, 395] on span "GENERAL_CONTRACTOR" at bounding box center [172, 399] width 306 height 12
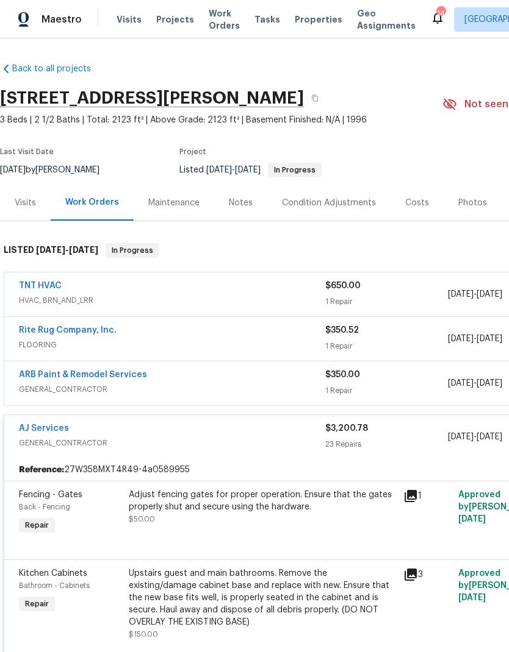
click at [222, 445] on span "GENERAL_CONTRACTOR" at bounding box center [172, 443] width 306 height 12
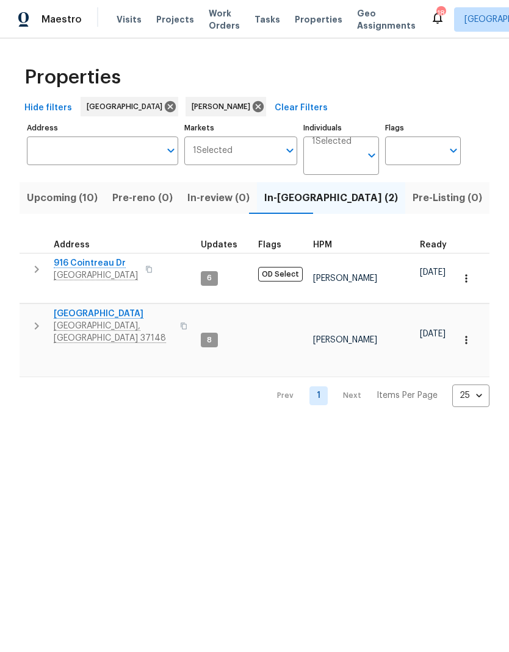
click at [29, 270] on button "button" at bounding box center [36, 269] width 24 height 24
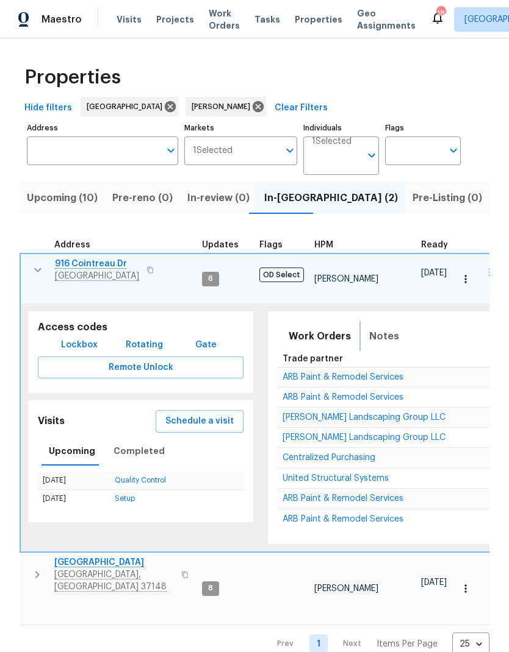
click at [370, 328] on span "Notes" at bounding box center [384, 336] width 30 height 17
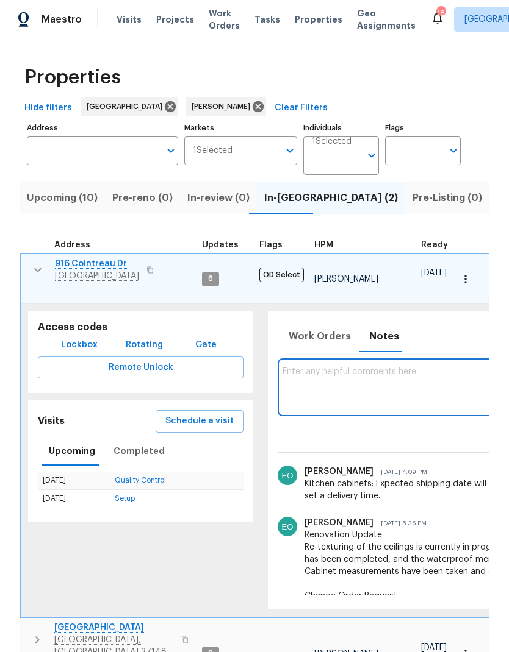
paste textarea "Happy Friday ryan.sigley Yasmine ! Renovation Update A brief update this week a…"
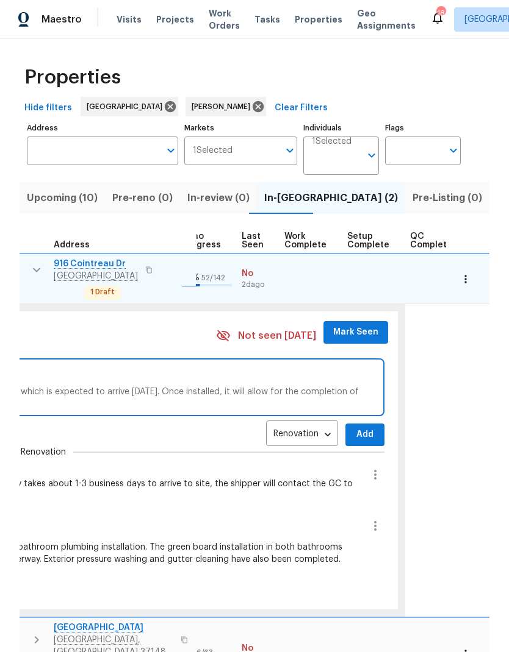
scroll to position [10, 574]
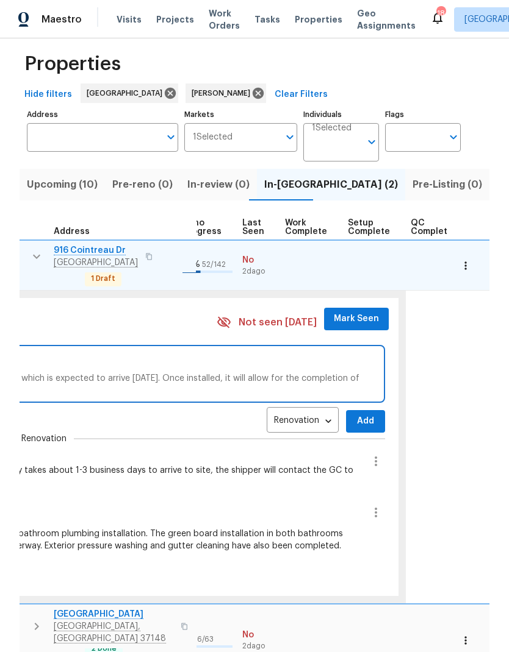
type textarea "Renovation Update A brief update this week as we are currently awaiting the del…"
click at [356, 414] on span "Add" at bounding box center [366, 421] width 20 height 15
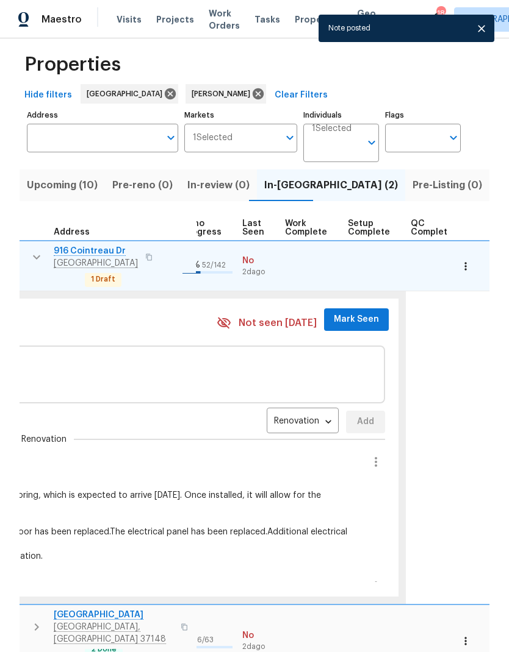
click at [335, 312] on span "Mark Seen" at bounding box center [356, 319] width 45 height 15
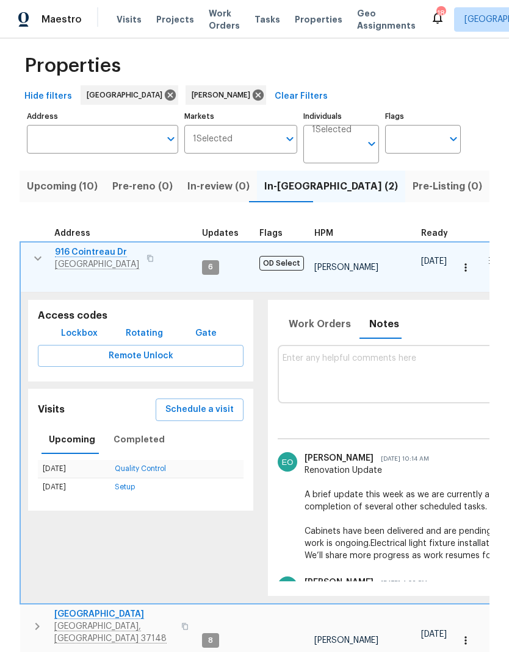
scroll to position [0, 0]
click at [40, 264] on icon "button" at bounding box center [37, 258] width 15 height 15
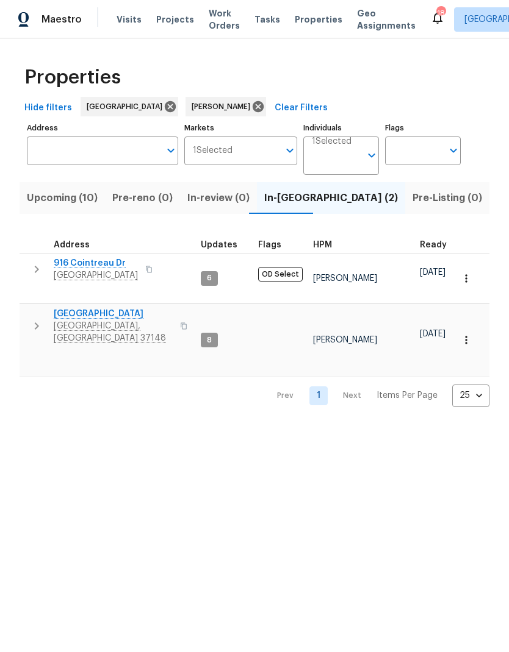
click at [34, 319] on icon "button" at bounding box center [36, 326] width 15 height 15
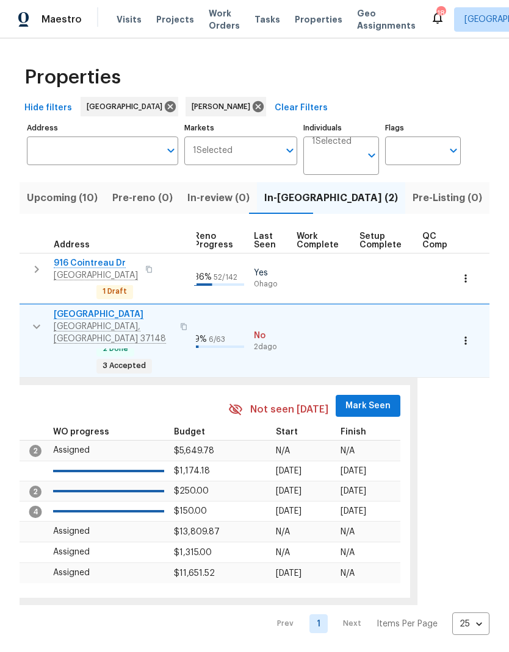
scroll to position [0, 560]
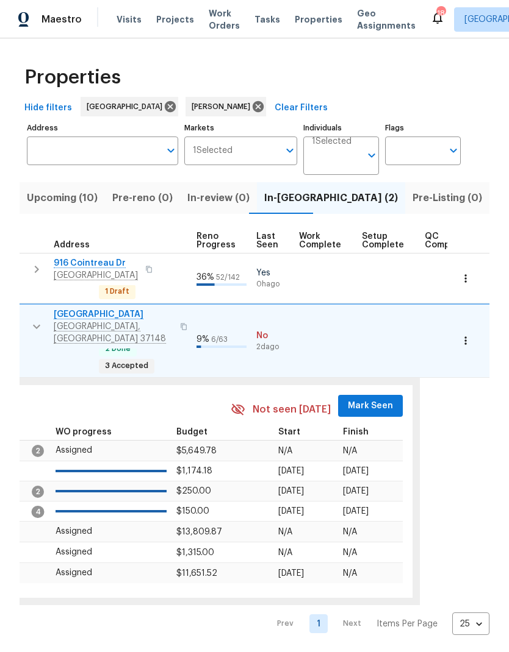
click at [371, 395] on button "Mark Seen" at bounding box center [370, 406] width 65 height 23
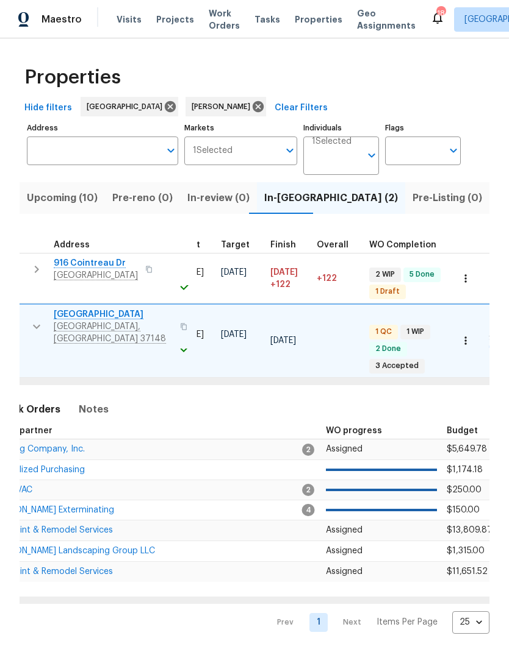
scroll to position [0, 287]
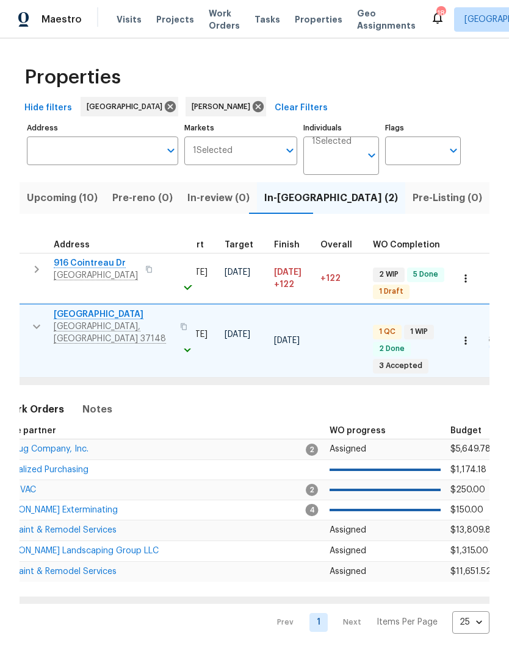
click at [68, 526] on span "ARB Paint & Remodel Services" at bounding box center [56, 530] width 121 height 9
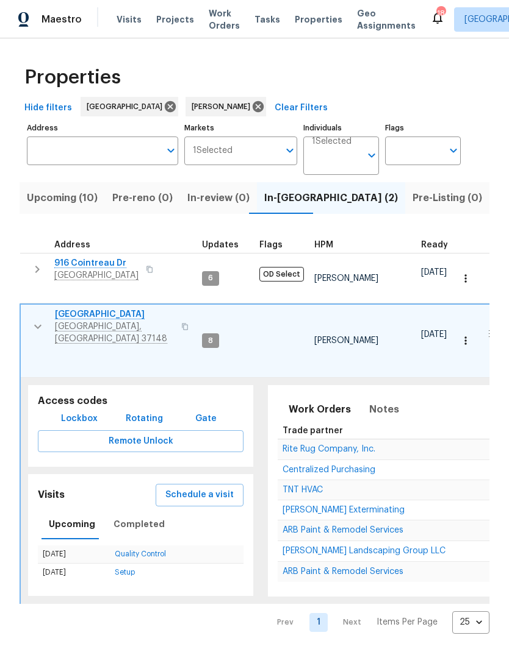
scroll to position [0, 0]
click at [32, 320] on icon "button" at bounding box center [37, 327] width 15 height 15
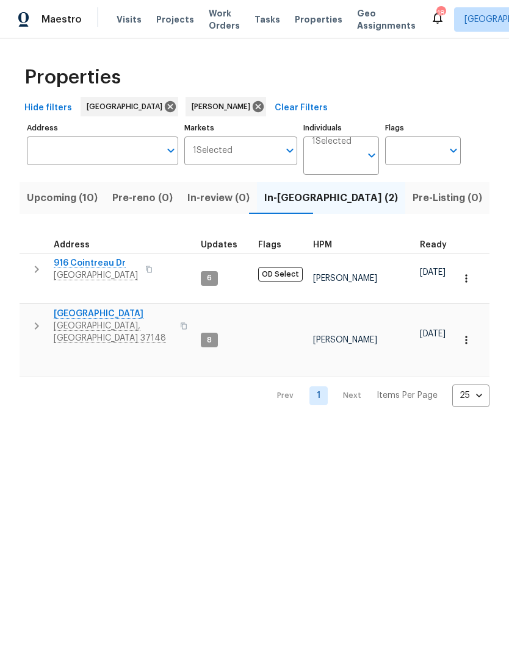
click at [38, 319] on button "button" at bounding box center [36, 326] width 24 height 37
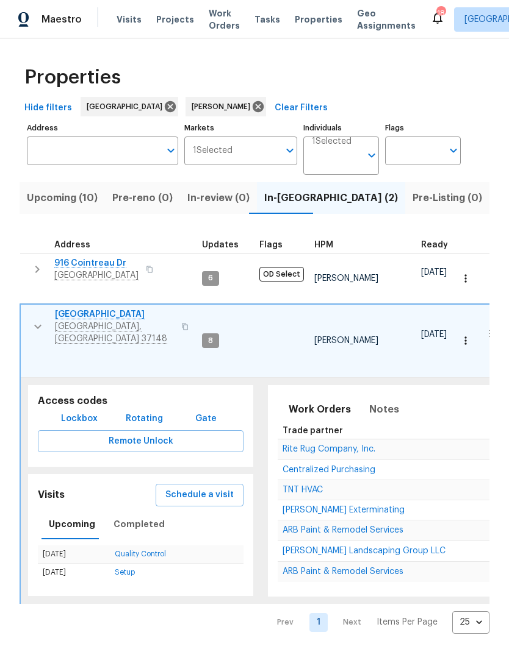
click at [38, 322] on button "button" at bounding box center [38, 327] width 24 height 37
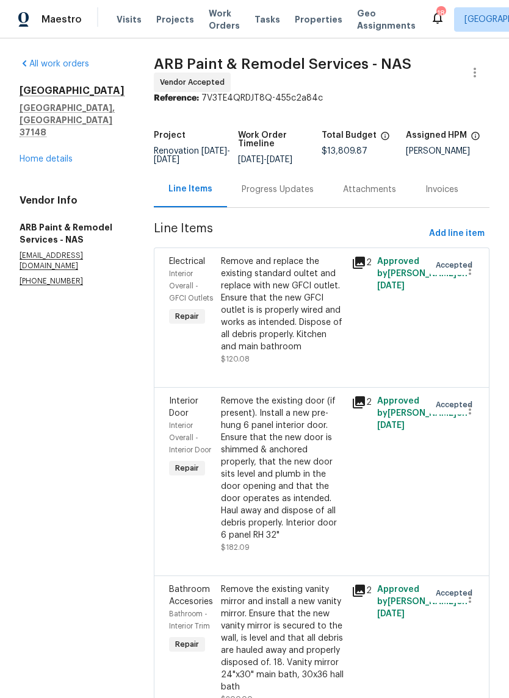
click at [263, 184] on div "Progress Updates" at bounding box center [277, 190] width 72 height 12
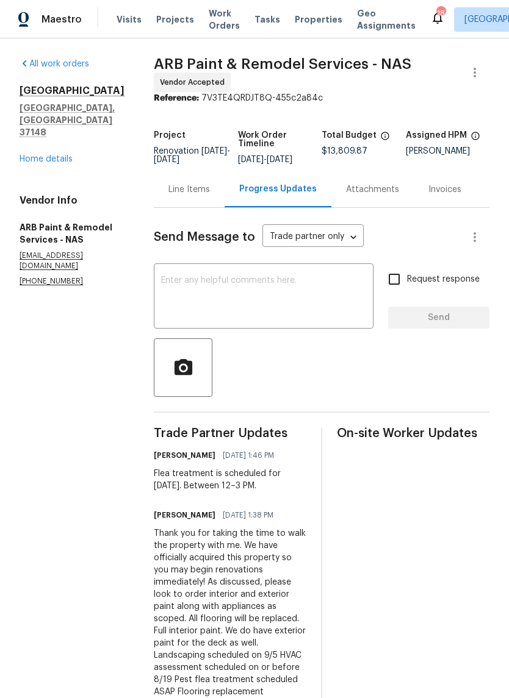
click at [178, 302] on textarea at bounding box center [263, 297] width 205 height 43
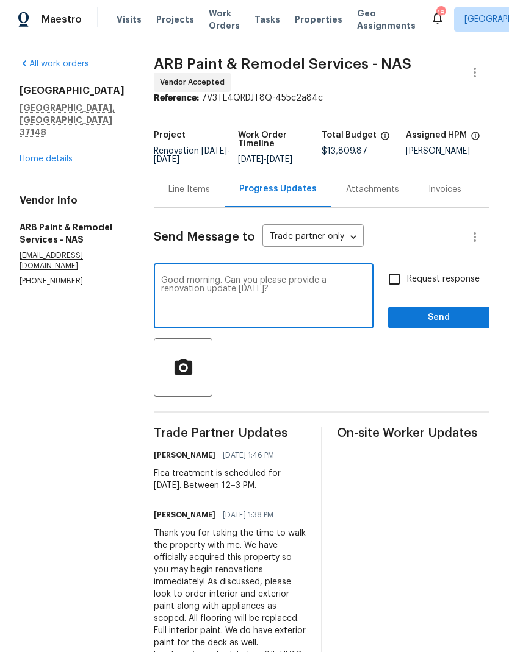
type textarea "Good morning. Can you please provide a renovation update today?"
click at [391, 281] on input "Request response" at bounding box center [394, 279] width 26 height 26
checkbox input "true"
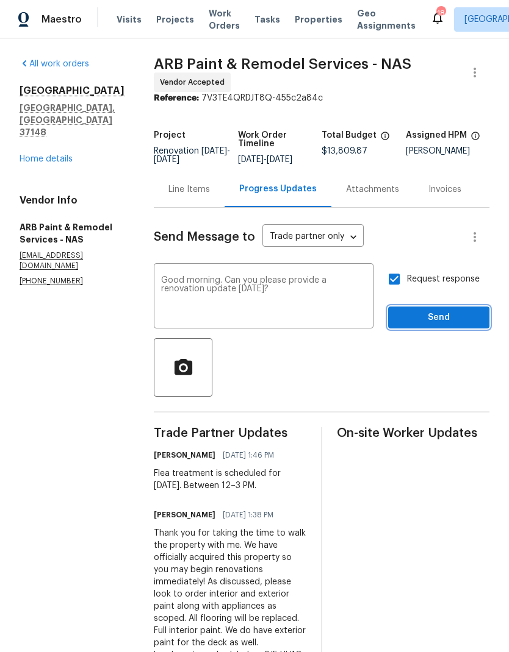
click at [412, 321] on span "Send" at bounding box center [439, 317] width 82 height 15
